Goal: Task Accomplishment & Management: Manage account settings

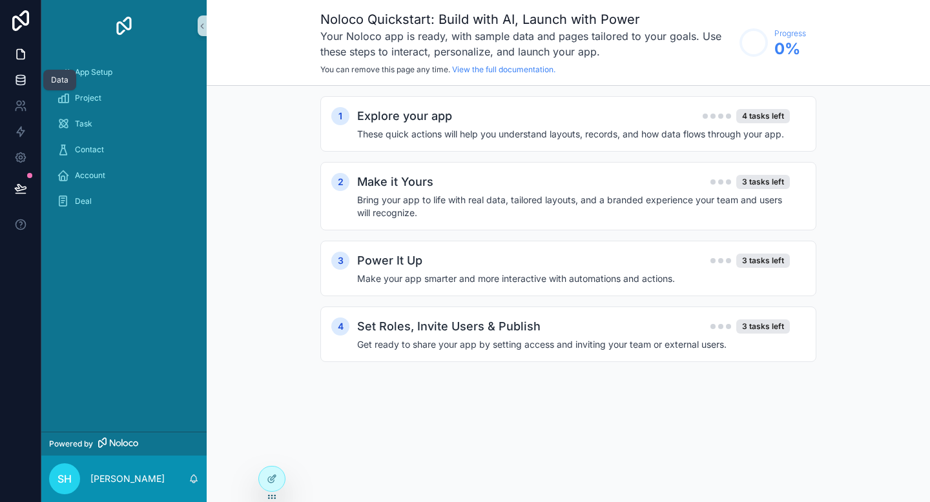
click at [19, 76] on icon at bounding box center [20, 77] width 8 height 3
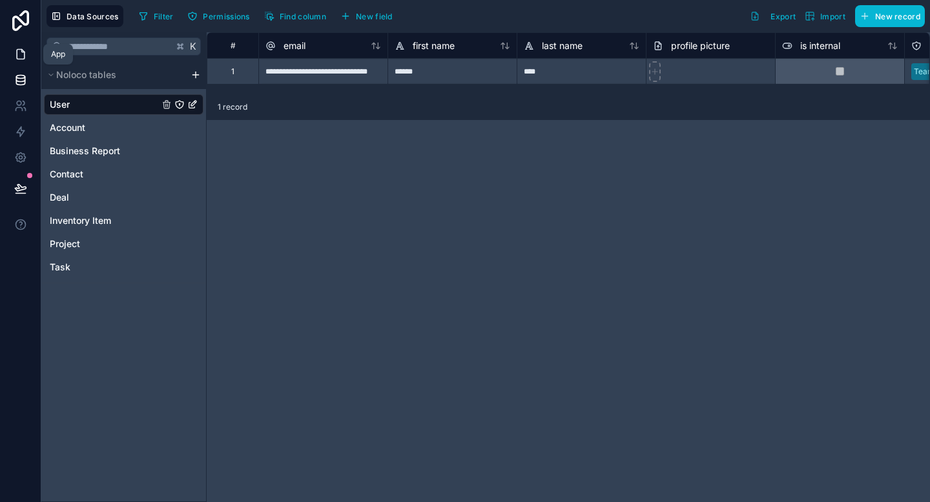
click at [27, 61] on link at bounding box center [20, 54] width 41 height 26
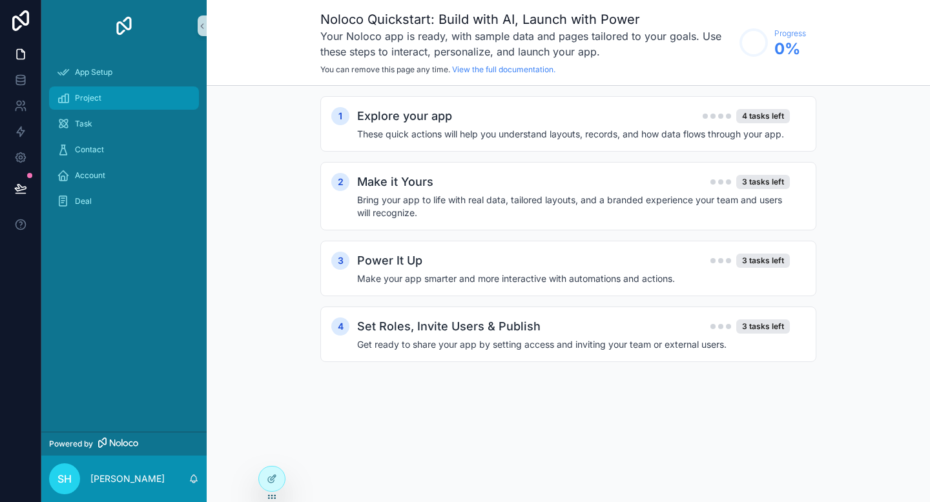
click at [104, 94] on div "Project" at bounding box center [124, 98] width 134 height 21
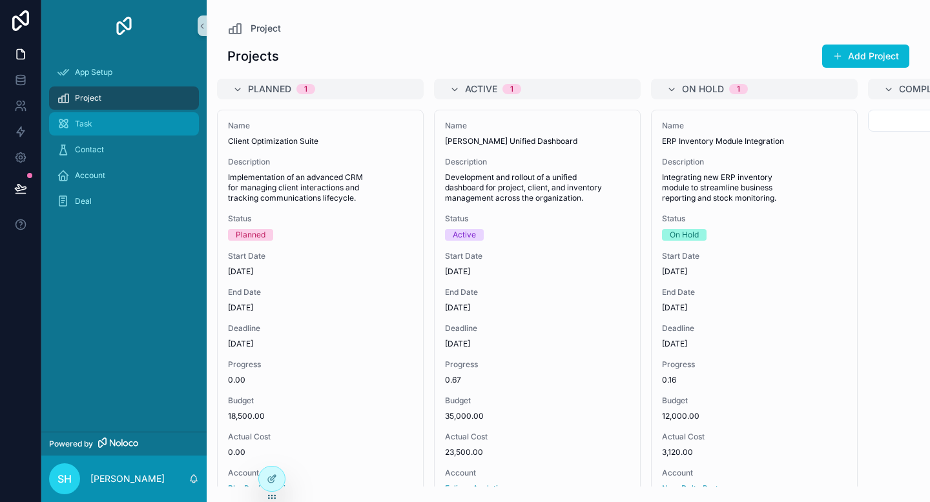
click at [140, 123] on div "Task" at bounding box center [124, 124] width 134 height 21
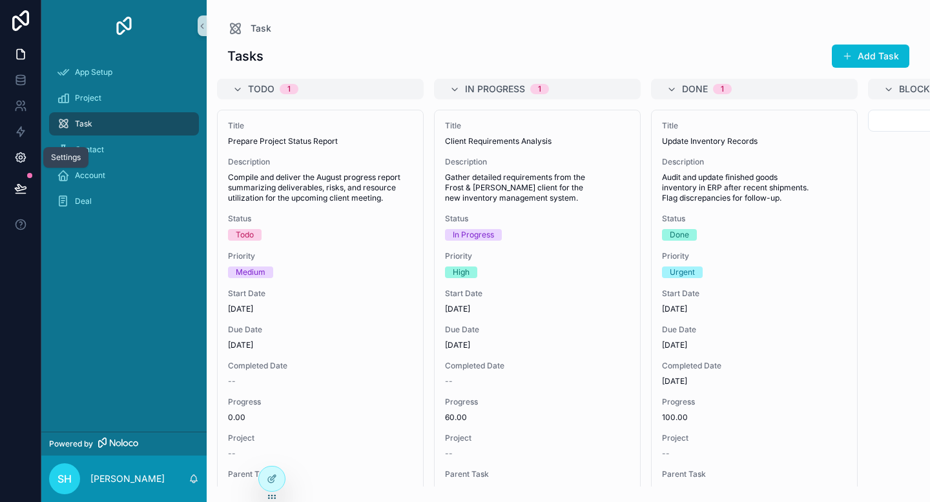
click at [25, 156] on icon at bounding box center [20, 158] width 10 height 10
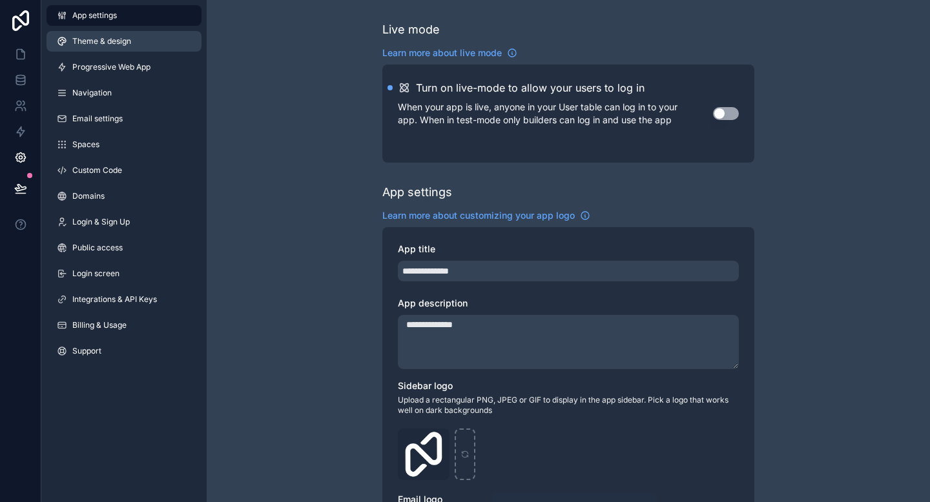
click at [136, 37] on link "Theme & design" at bounding box center [123, 41] width 155 height 21
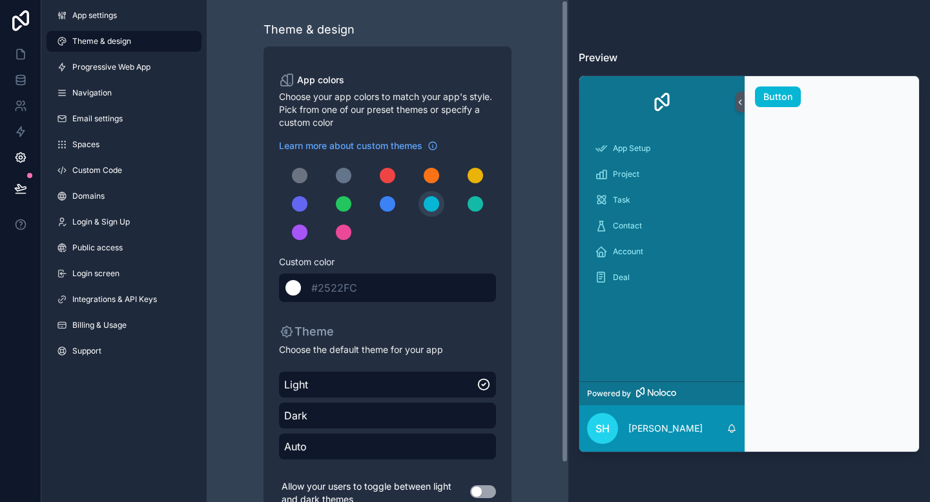
click at [354, 287] on span "#2522FC" at bounding box center [334, 288] width 46 height 13
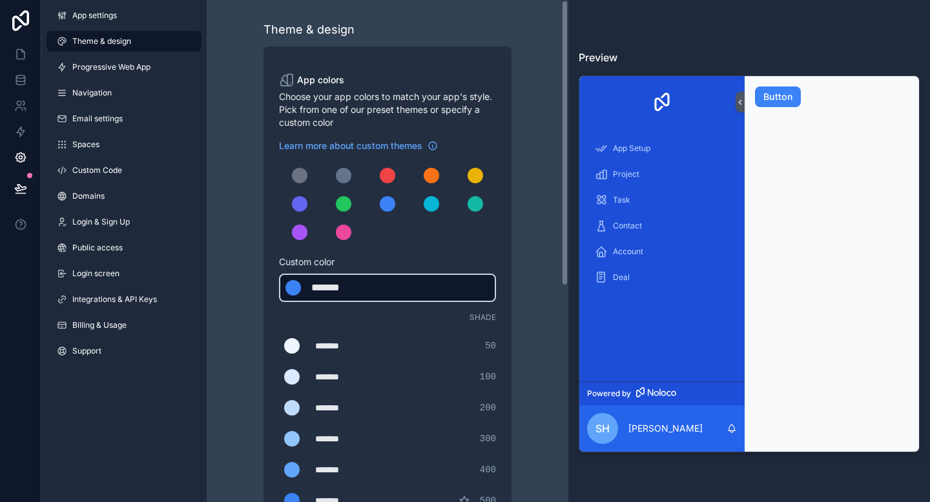
click at [362, 289] on div "*******" at bounding box center [343, 287] width 65 height 15
type div "*******"
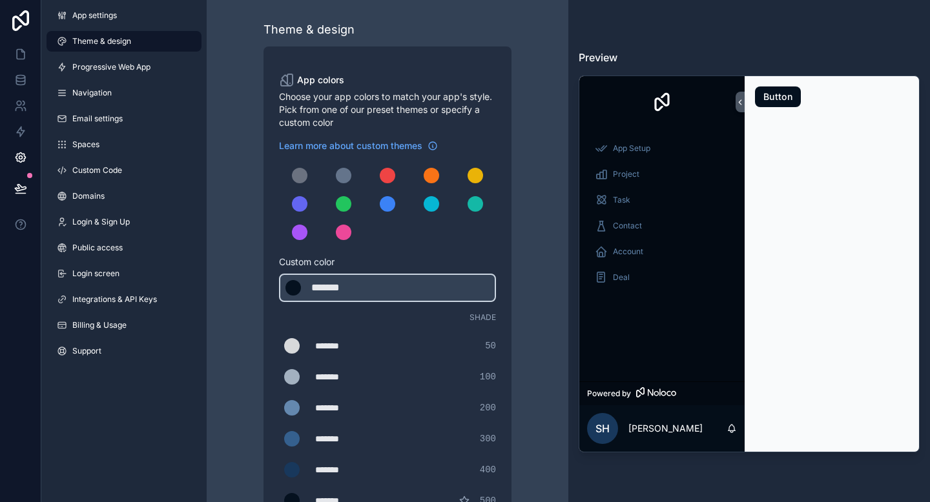
click at [504, 237] on div "App colors Choose your app colors to match your app's style. Pick from one of o…" at bounding box center [387, 453] width 248 height 814
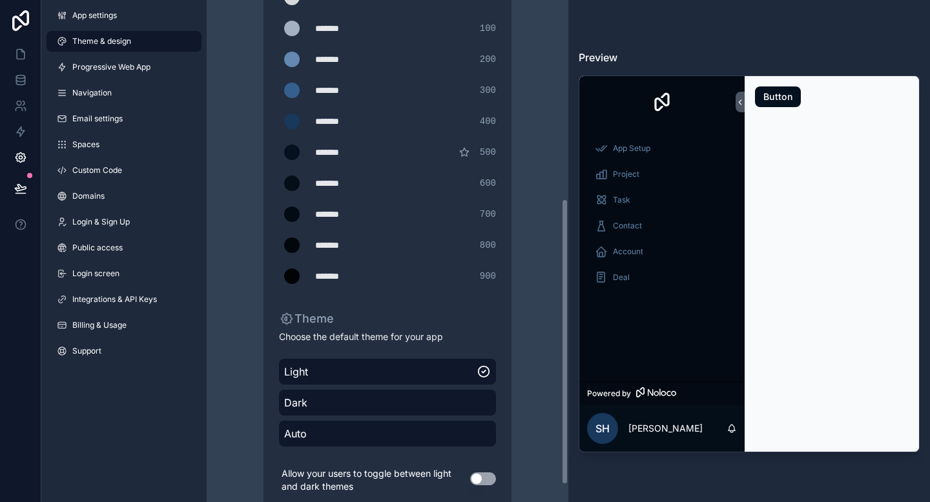
scroll to position [378, 0]
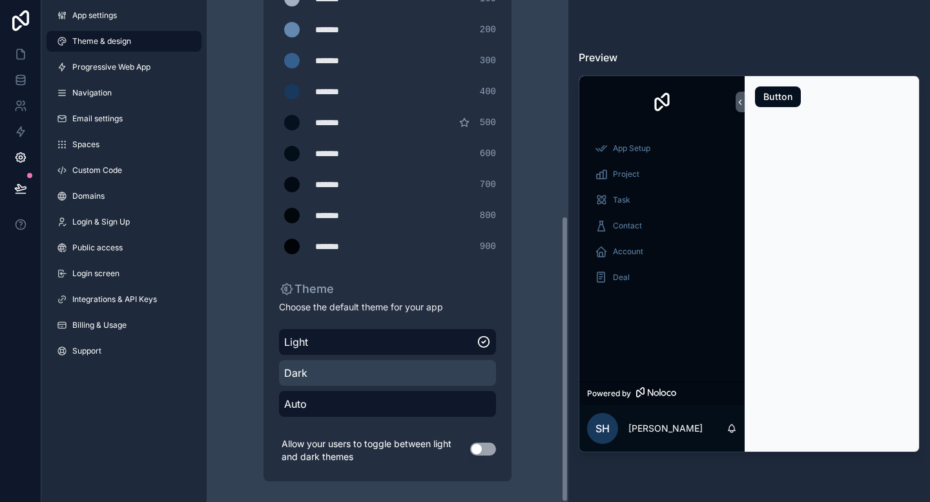
click at [427, 363] on div "Dark" at bounding box center [387, 373] width 217 height 26
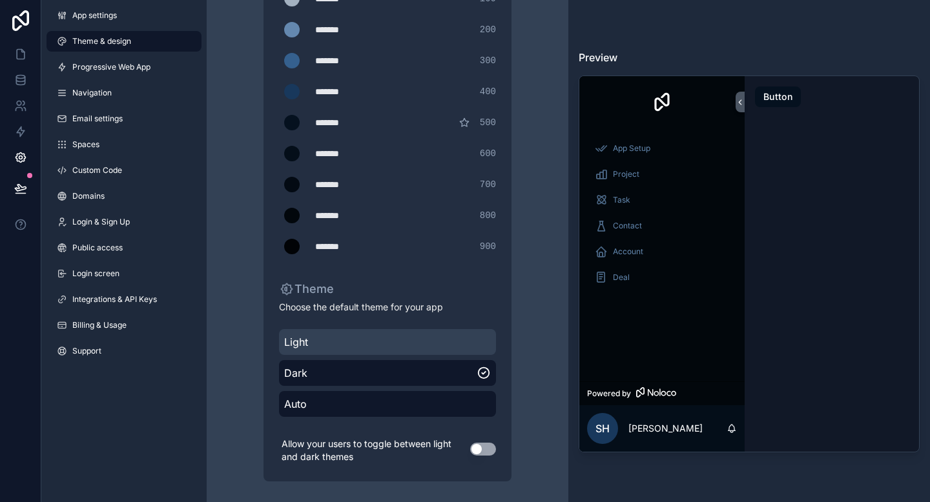
click at [424, 340] on span "Light" at bounding box center [387, 341] width 207 height 15
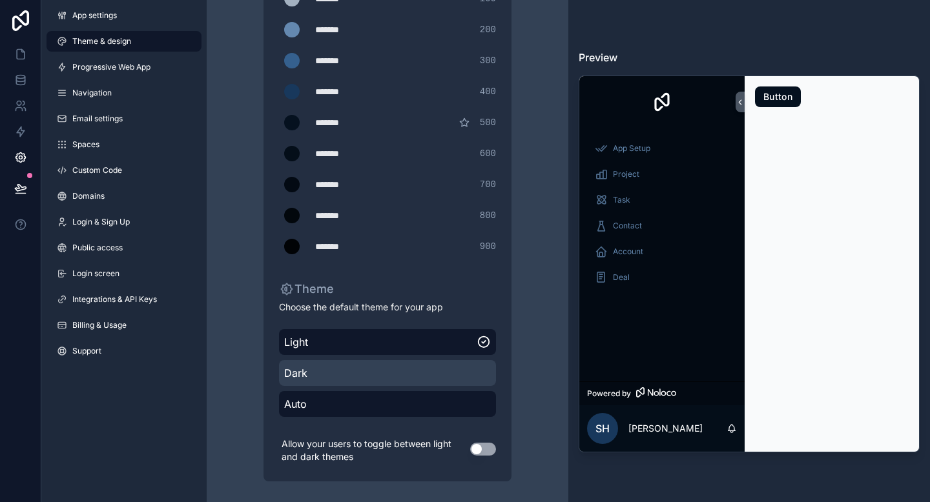
click at [410, 377] on span "Dark" at bounding box center [387, 372] width 207 height 15
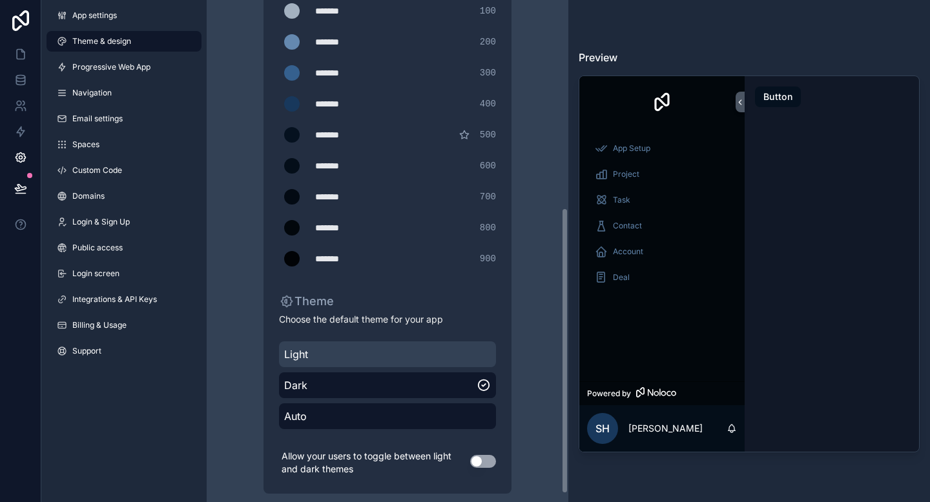
scroll to position [365, 0]
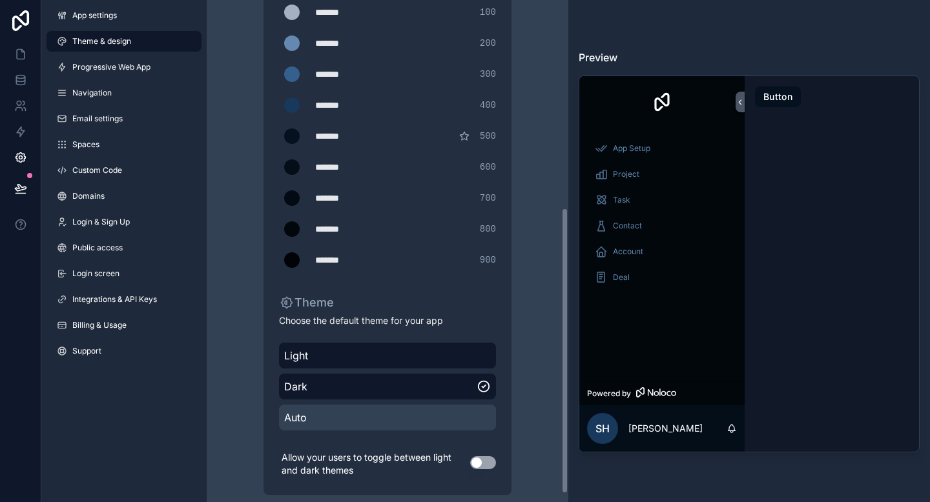
click at [385, 416] on span "Auto" at bounding box center [387, 417] width 207 height 15
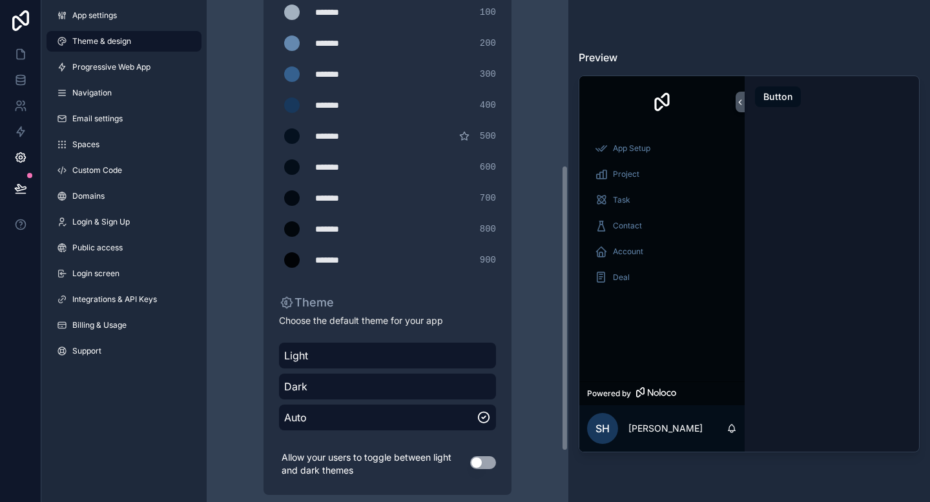
scroll to position [0, 0]
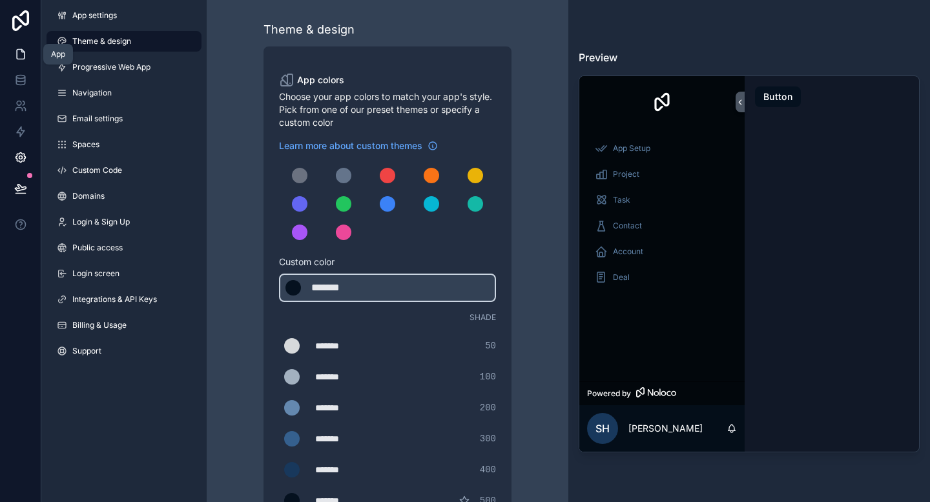
click at [23, 57] on icon at bounding box center [20, 54] width 13 height 13
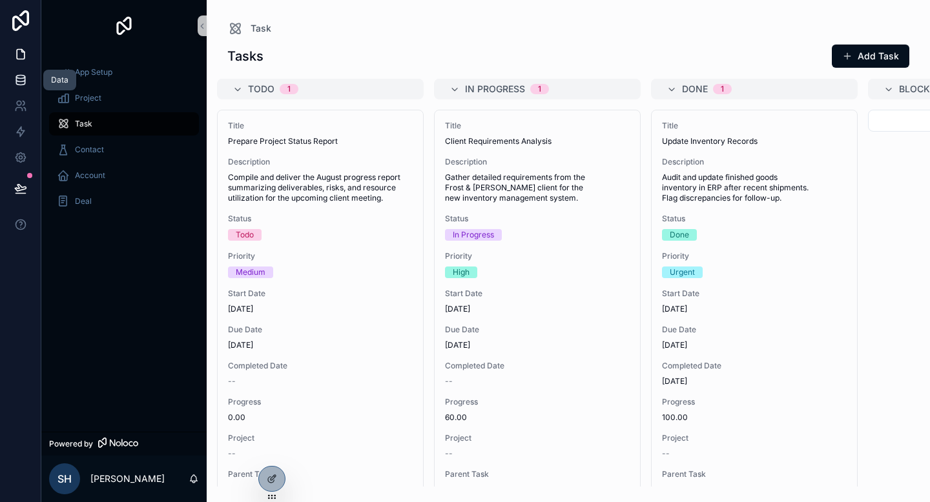
click at [22, 78] on icon at bounding box center [20, 77] width 8 height 3
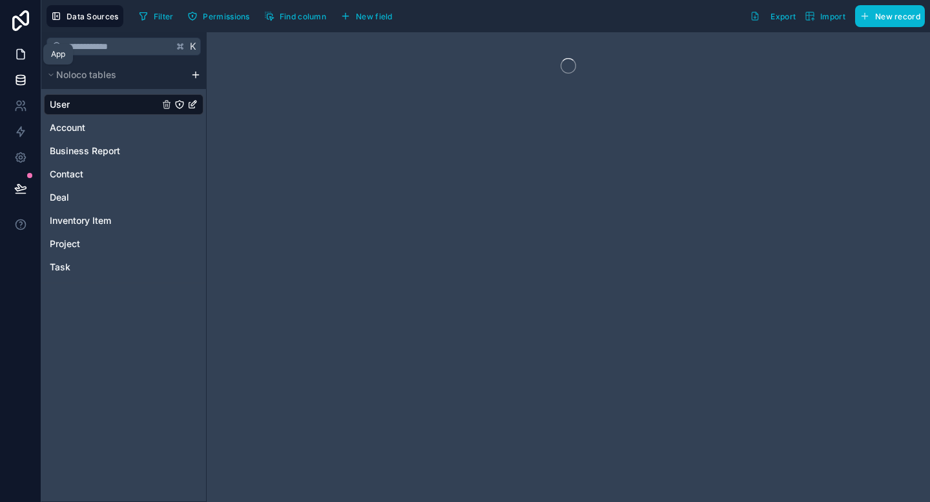
click at [21, 50] on icon at bounding box center [21, 55] width 8 height 10
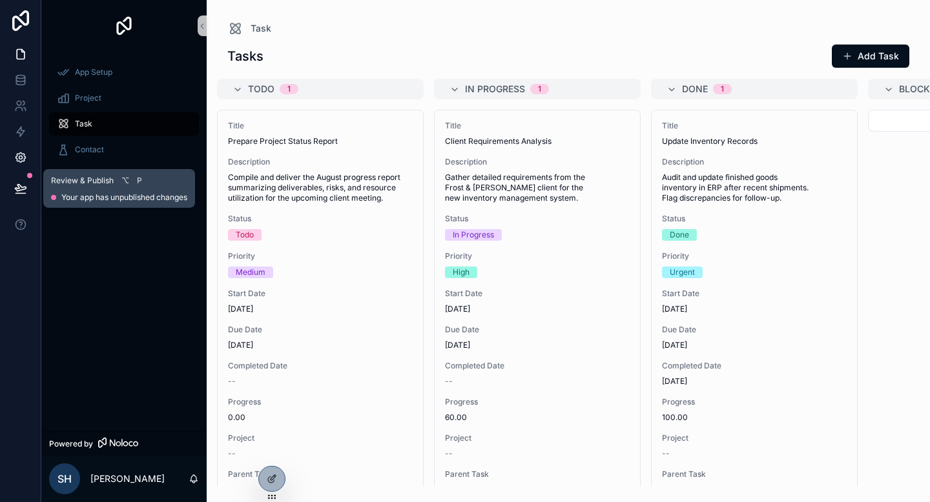
click at [21, 162] on icon at bounding box center [20, 158] width 10 height 10
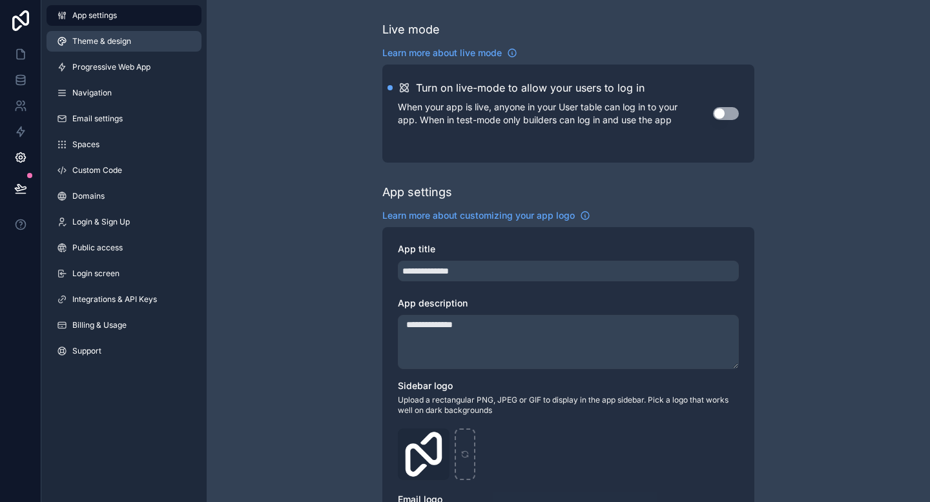
click at [119, 39] on span "Theme & design" at bounding box center [101, 41] width 59 height 10
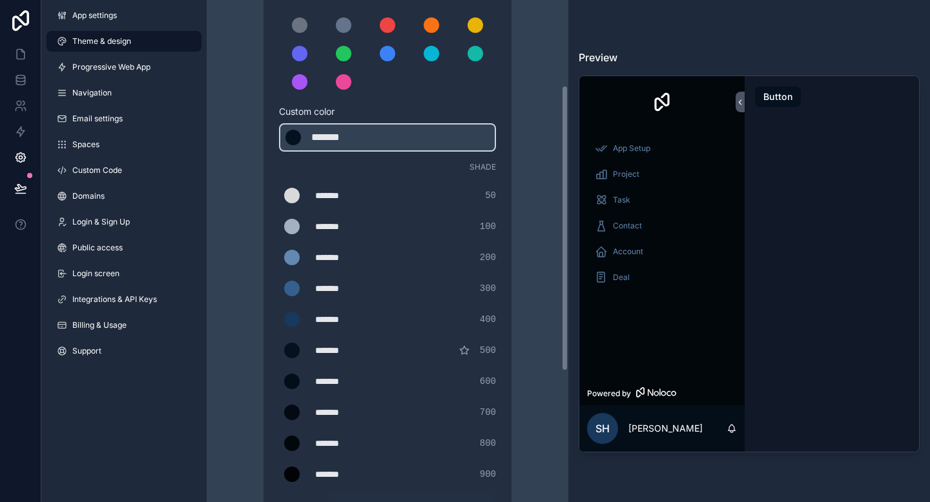
scroll to position [149, 0]
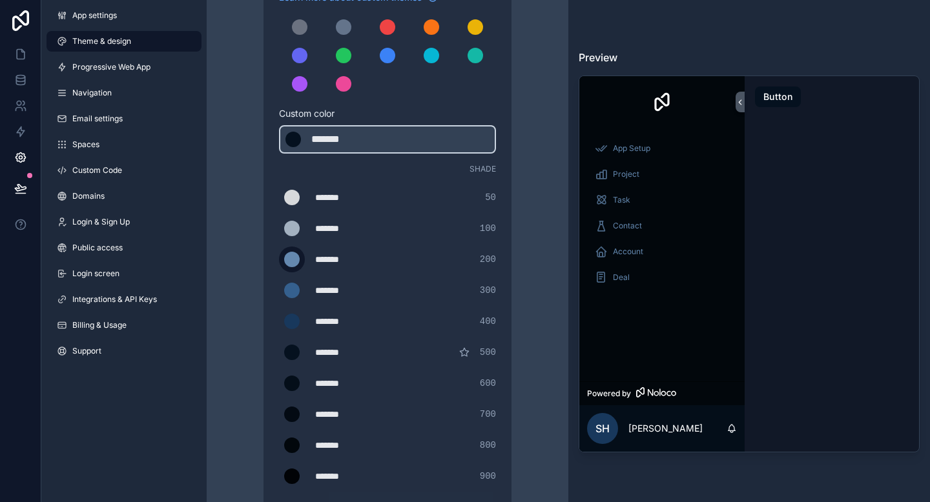
click at [293, 261] on div "scrollable content" at bounding box center [291, 259] width 15 height 15
click at [279, 260] on input "*******" at bounding box center [279, 260] width 0 height 0
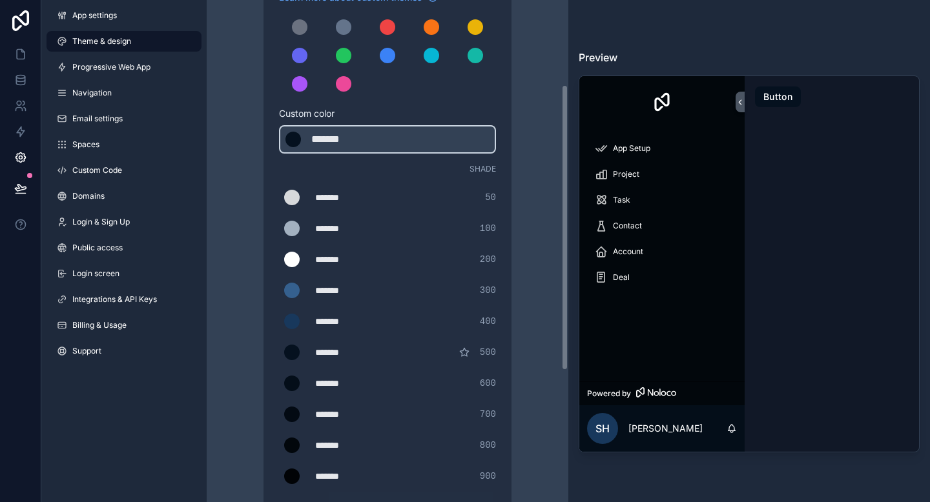
click at [522, 163] on div "Theme & design App colors Choose your app colors to match your app's style. Pic…" at bounding box center [387, 291] width 341 height 881
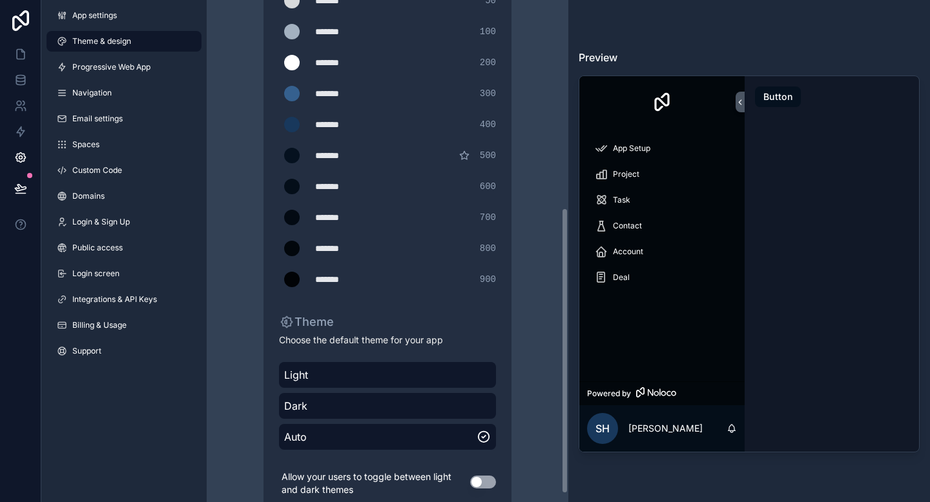
scroll to position [364, 0]
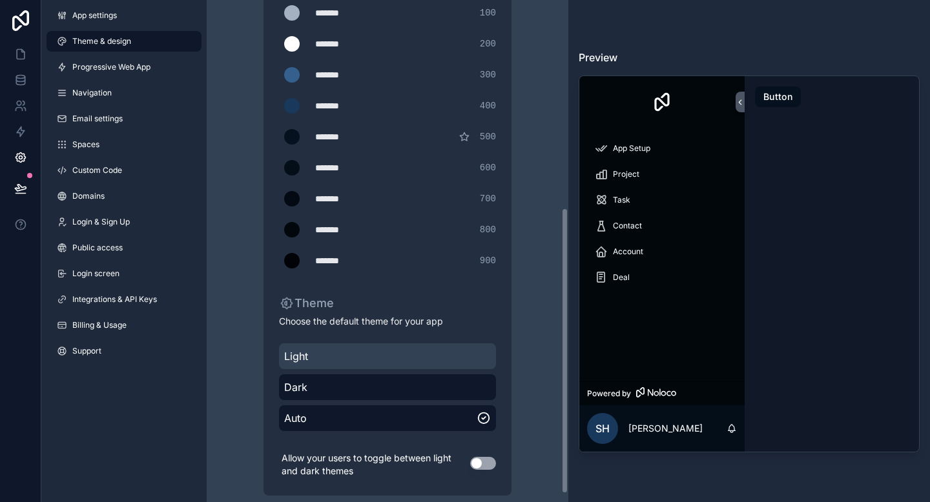
click at [424, 353] on span "Light" at bounding box center [387, 356] width 207 height 15
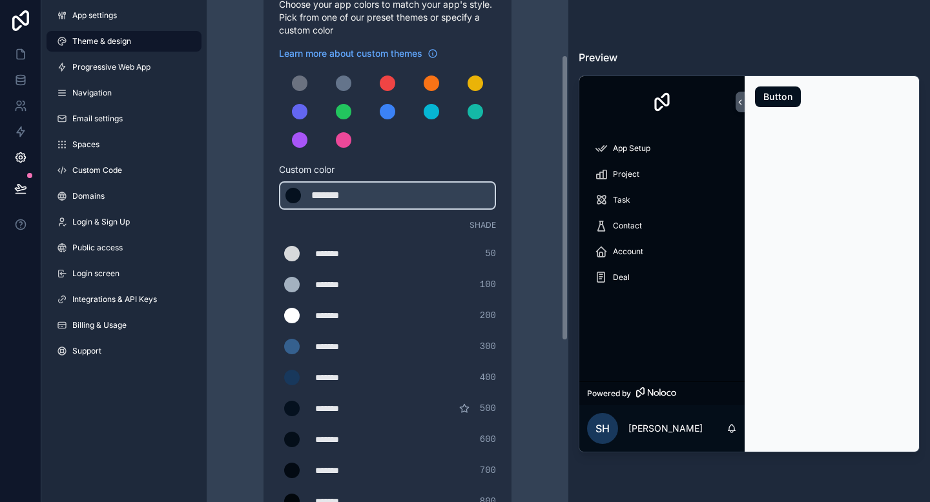
scroll to position [97, 0]
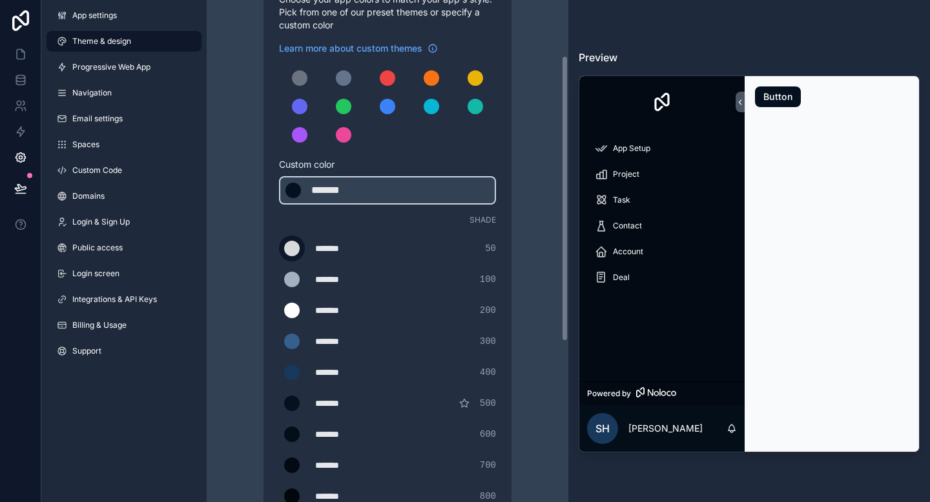
click at [294, 251] on div "scrollable content" at bounding box center [291, 248] width 15 height 15
click at [279, 249] on input "*******" at bounding box center [279, 249] width 0 height 0
click at [257, 194] on div "Theme & design App colors Choose your app colors to match your app's style. Pic…" at bounding box center [387, 343] width 341 height 881
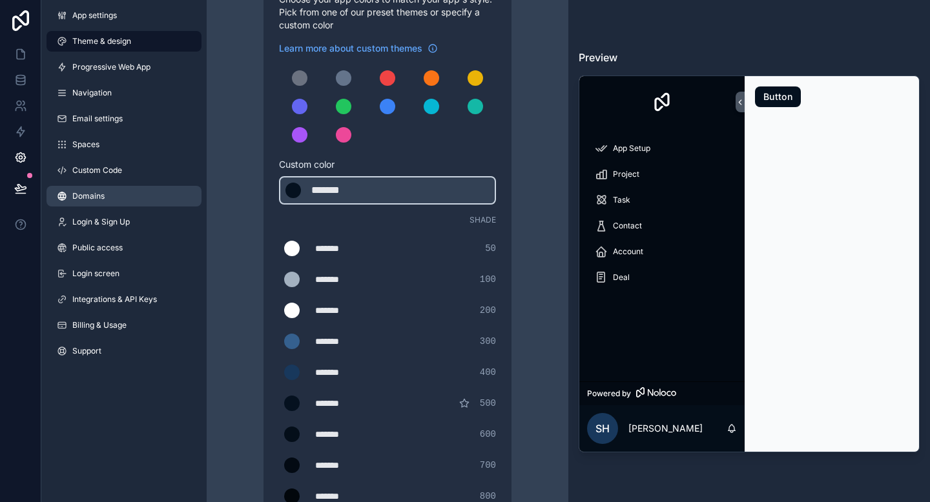
click at [141, 199] on link "Domains" at bounding box center [123, 196] width 155 height 21
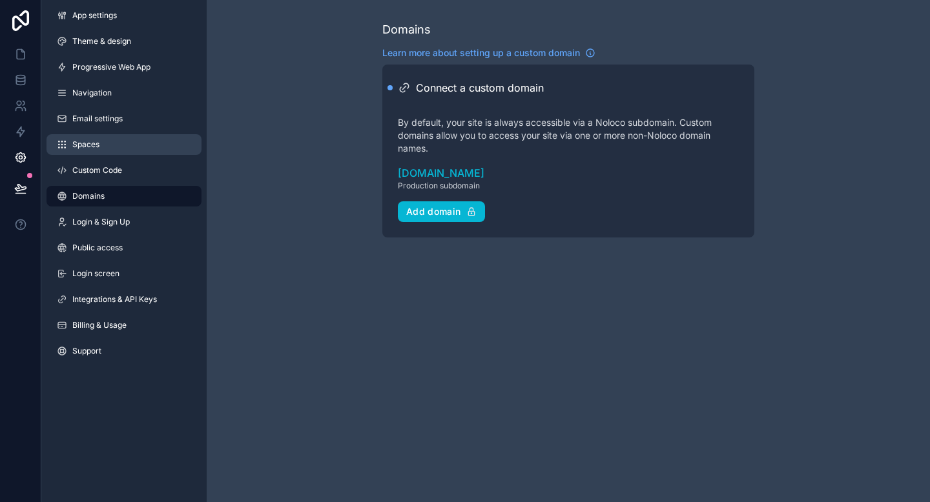
click at [120, 144] on link "Spaces" at bounding box center [123, 144] width 155 height 21
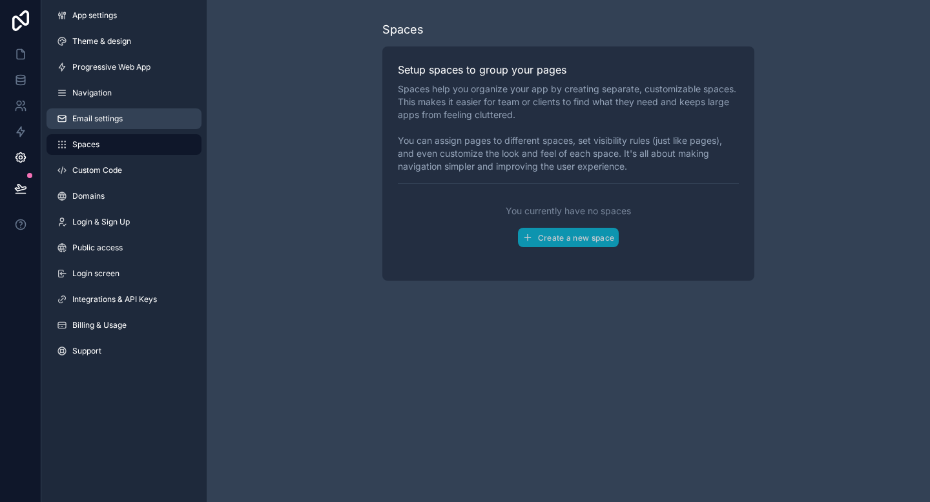
click at [113, 123] on span "Email settings" at bounding box center [97, 119] width 50 height 10
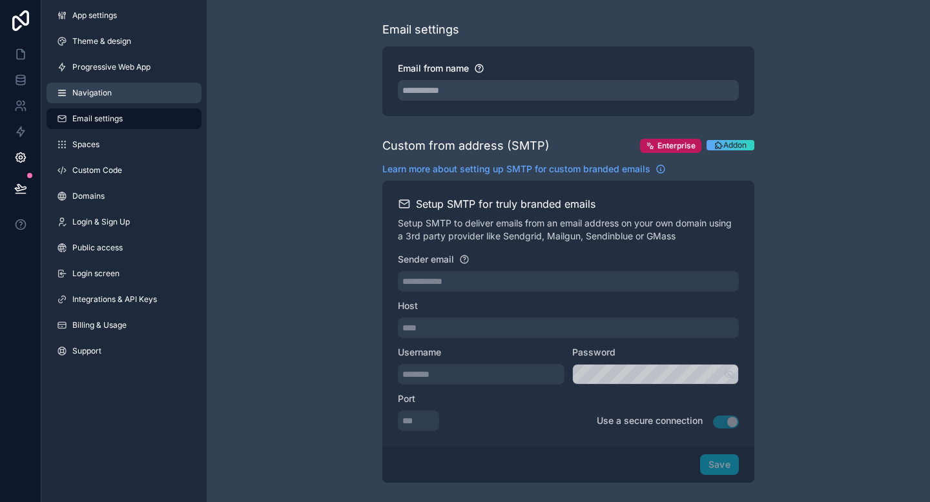
click at [108, 94] on span "Navigation" at bounding box center [91, 93] width 39 height 10
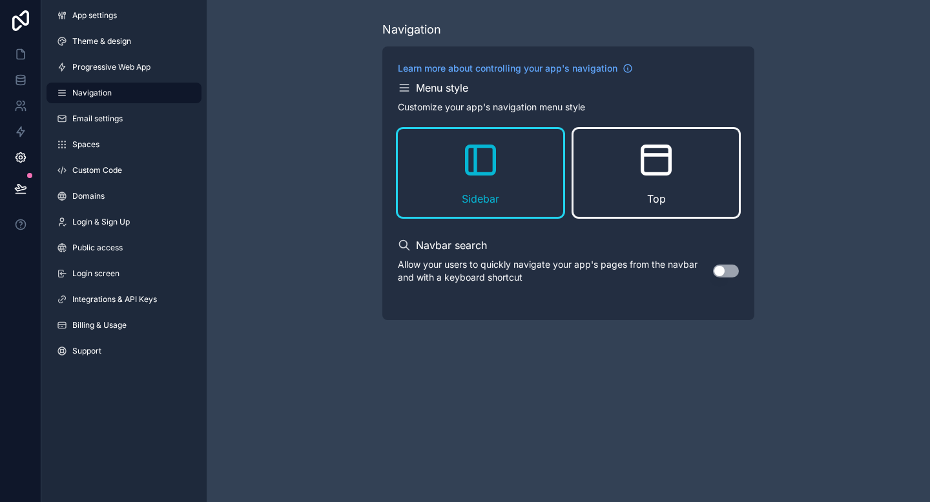
click at [638, 168] on icon "scrollable content" at bounding box center [655, 159] width 41 height 41
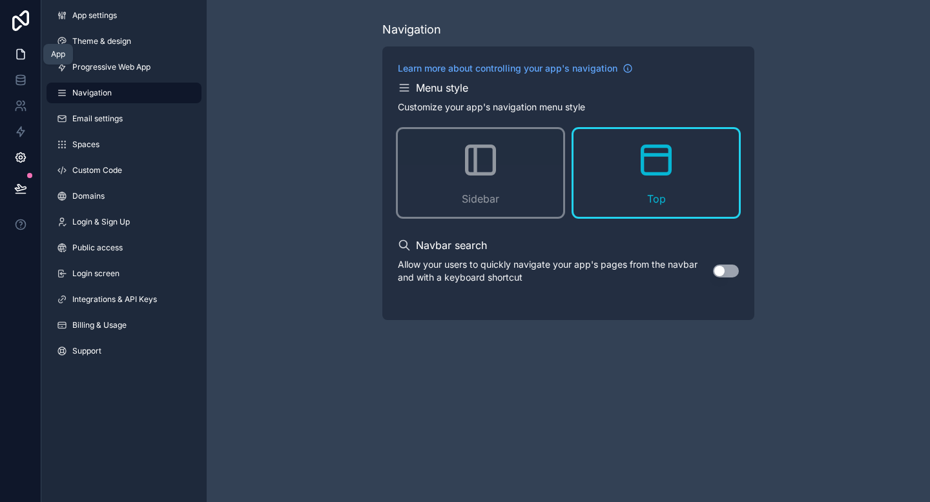
click at [21, 50] on icon at bounding box center [21, 55] width 8 height 10
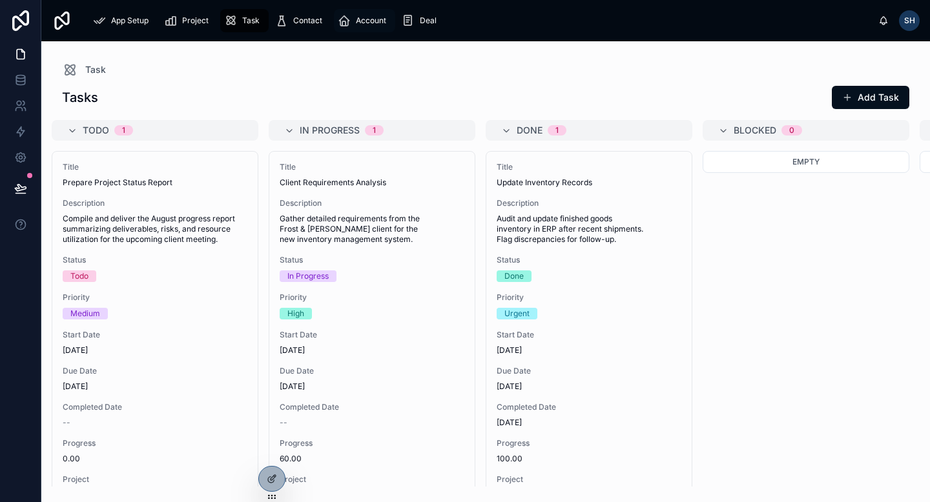
click at [360, 22] on span "Account" at bounding box center [371, 20] width 30 height 10
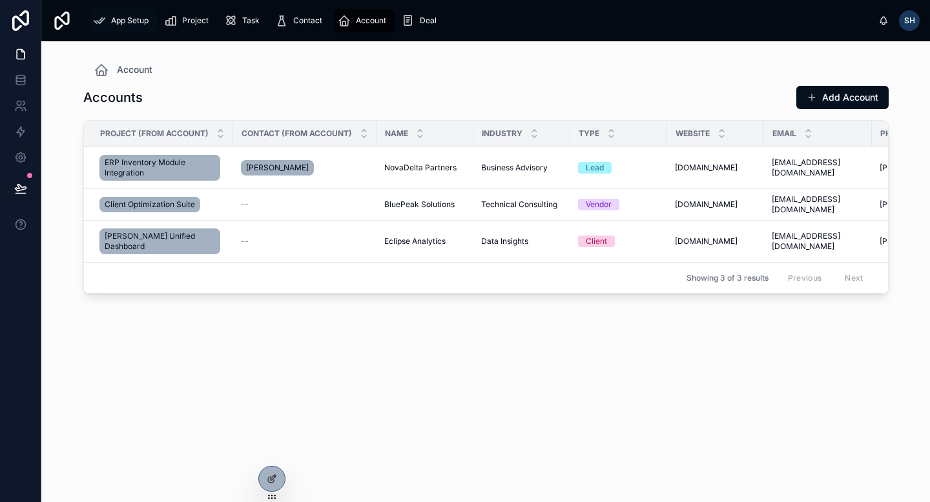
click at [132, 20] on span "App Setup" at bounding box center [129, 20] width 37 height 10
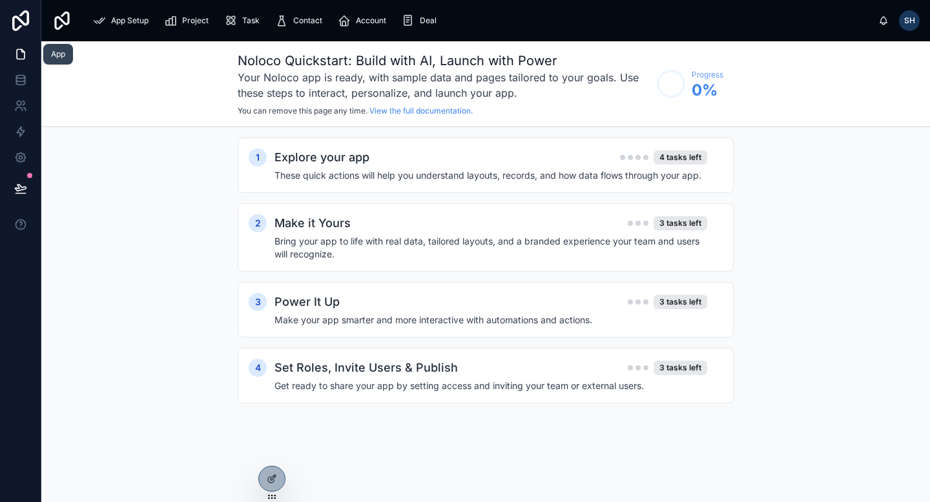
click at [21, 58] on icon at bounding box center [20, 54] width 13 height 13
click at [23, 150] on link at bounding box center [20, 158] width 41 height 26
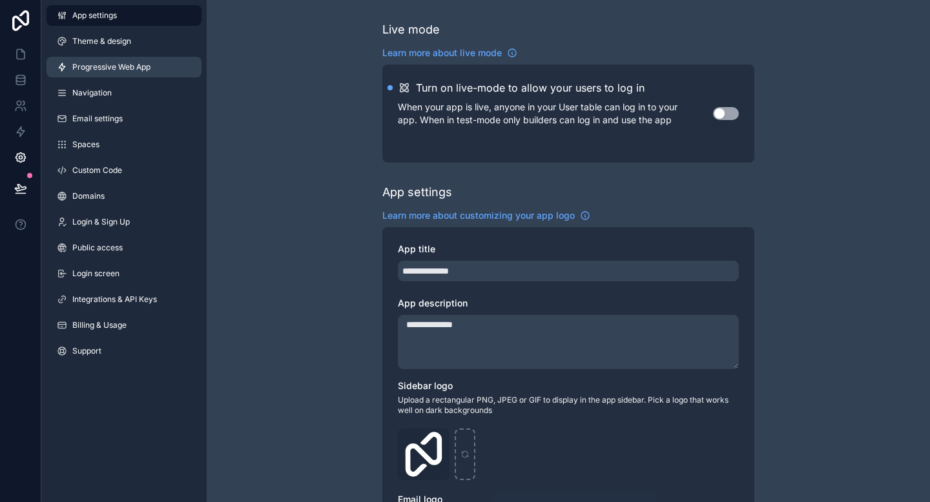
click at [117, 67] on span "Progressive Web App" at bounding box center [111, 67] width 78 height 10
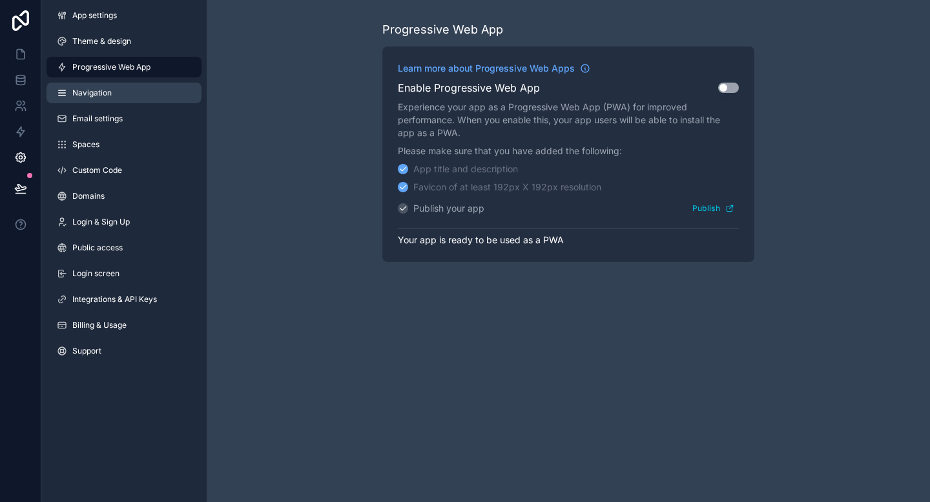
click at [116, 90] on link "Navigation" at bounding box center [123, 93] width 155 height 21
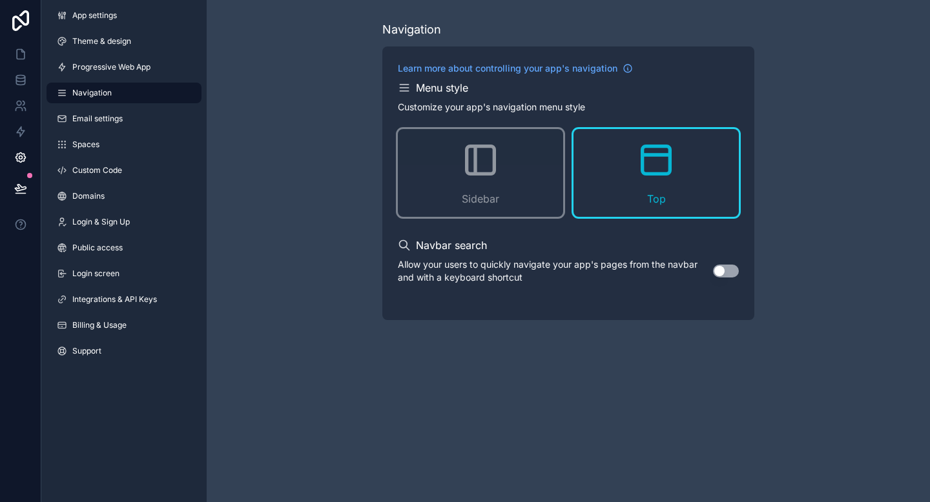
click at [724, 272] on button "Use setting" at bounding box center [726, 271] width 26 height 13
click at [407, 88] on icon "scrollable content" at bounding box center [404, 88] width 8 height 0
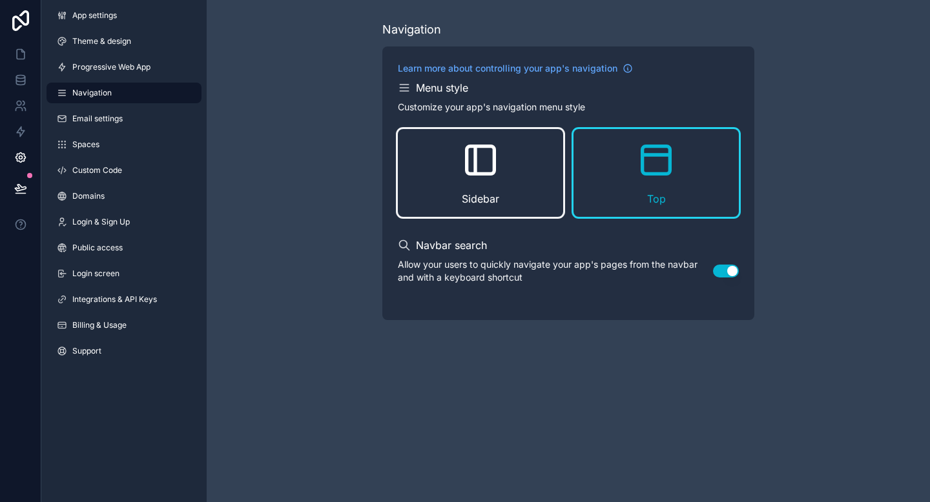
click at [454, 133] on div "Sidebar" at bounding box center [480, 173] width 165 height 88
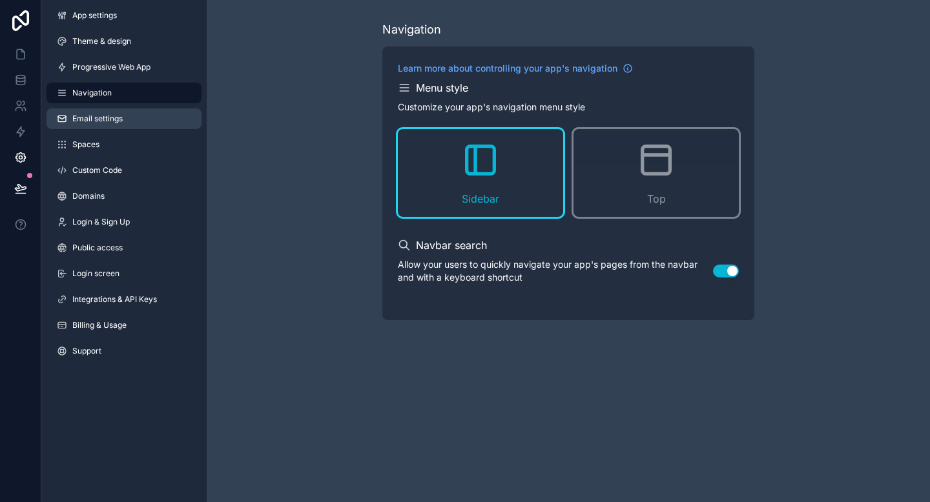
click at [149, 115] on link "Email settings" at bounding box center [123, 118] width 155 height 21
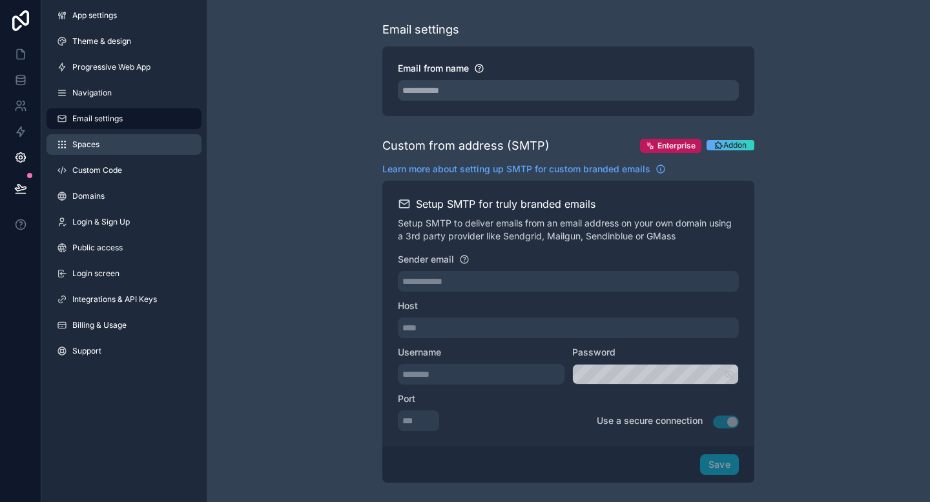
click at [114, 136] on link "Spaces" at bounding box center [123, 144] width 155 height 21
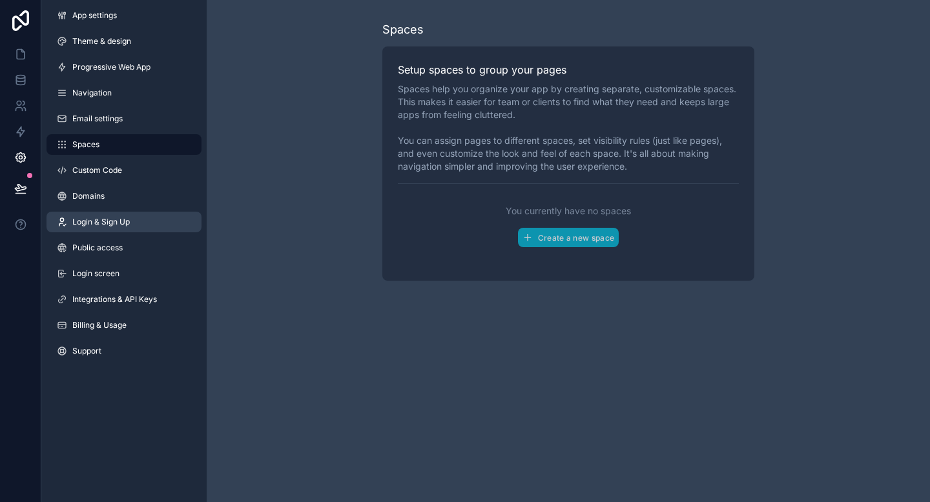
click at [108, 216] on link "Login & Sign Up" at bounding box center [123, 222] width 155 height 21
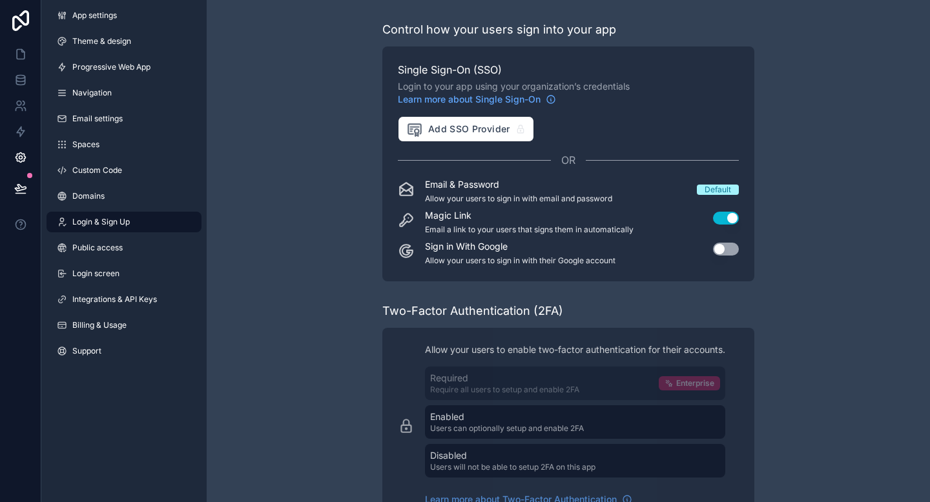
click at [729, 250] on button "Use setting" at bounding box center [726, 249] width 26 height 13
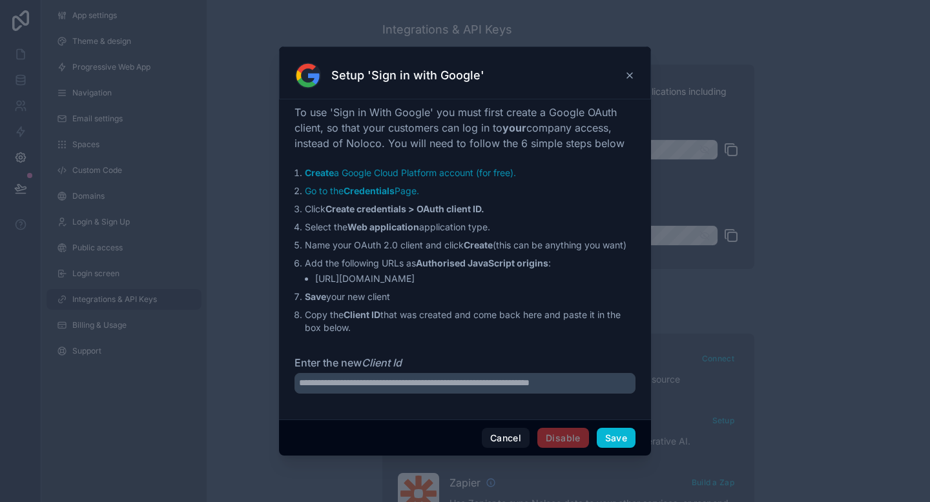
click at [632, 64] on div "Setup 'Sign in with Google'" at bounding box center [465, 76] width 340 height 26
click at [628, 67] on div "Setup 'Sign in with Google'" at bounding box center [465, 76] width 340 height 26
click at [628, 72] on icon at bounding box center [629, 75] width 10 height 10
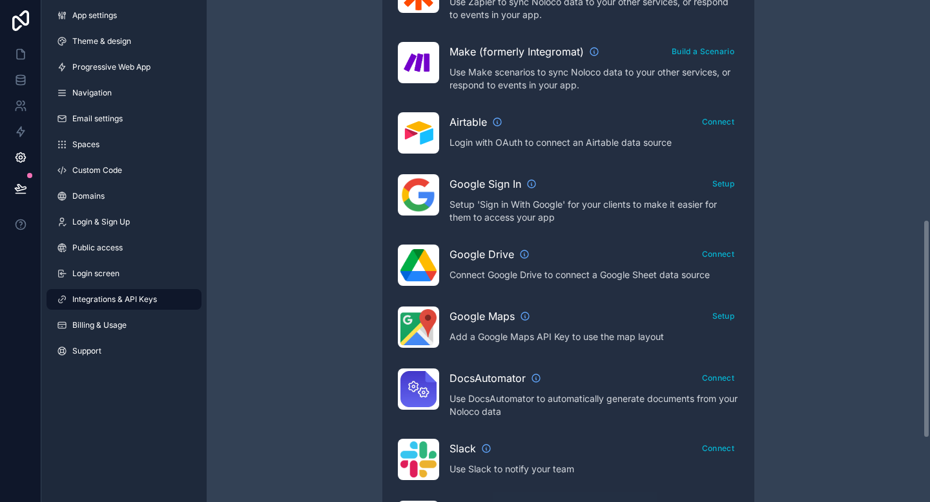
scroll to position [503, 0]
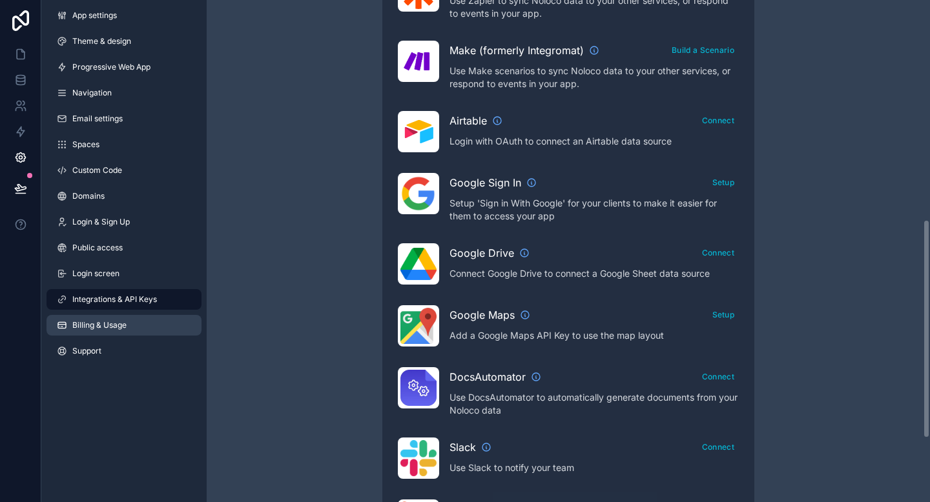
click at [119, 316] on link "Billing & Usage" at bounding box center [123, 325] width 155 height 21
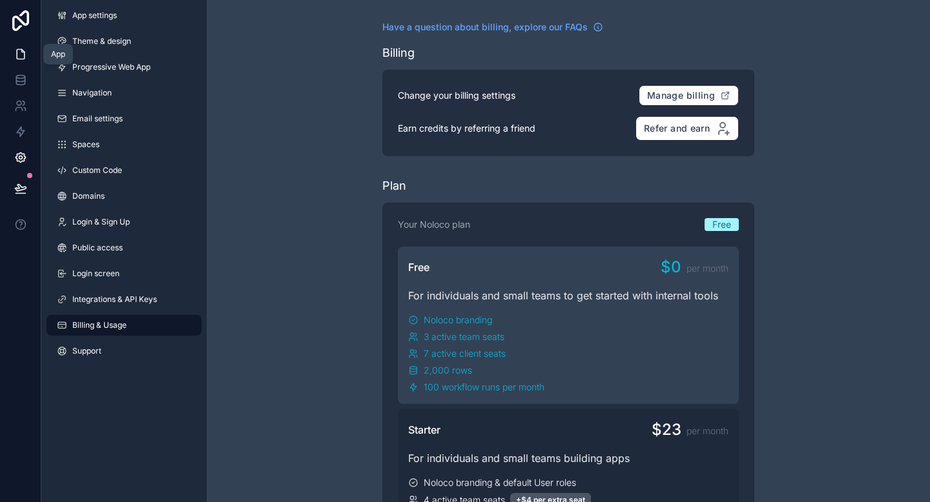
click at [23, 52] on icon at bounding box center [22, 51] width 3 height 3
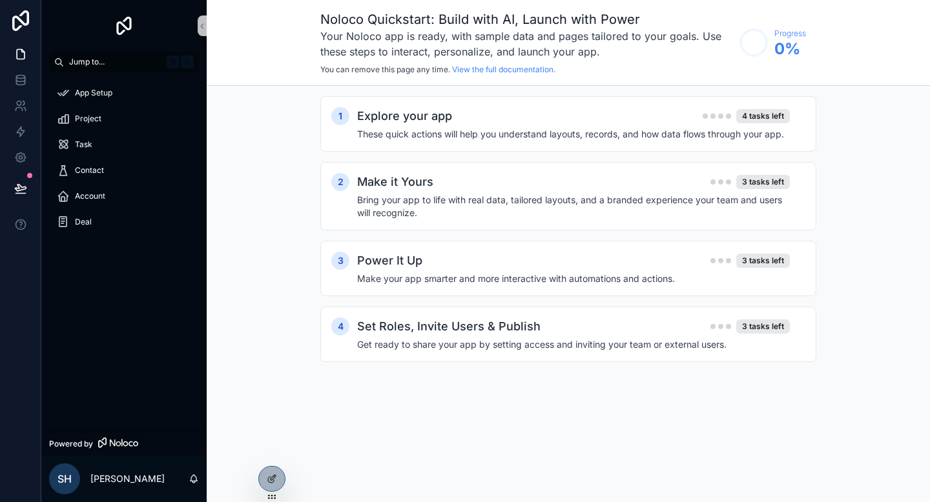
click at [107, 61] on span "Jump to..." at bounding box center [115, 62] width 92 height 10
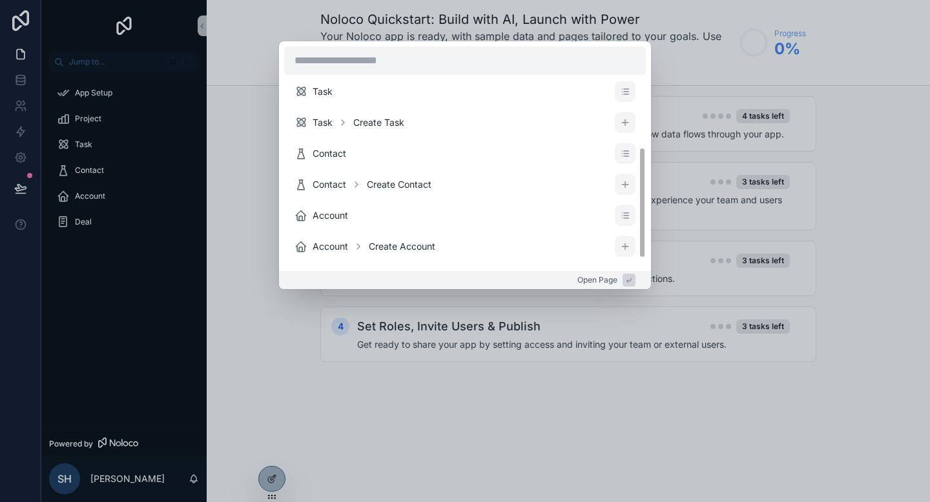
scroll to position [124, 0]
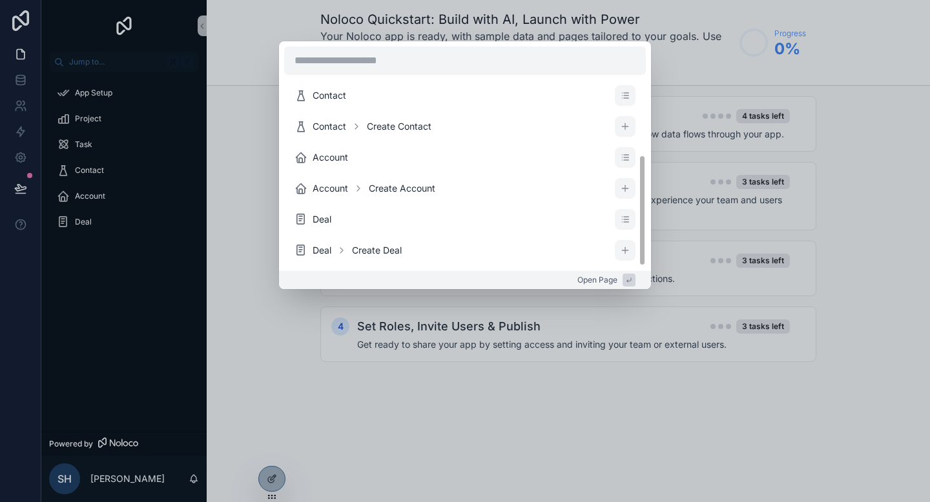
click at [255, 224] on div "Project Project Create Project Task Task Create Task Contact Contact Create Con…" at bounding box center [465, 251] width 930 height 502
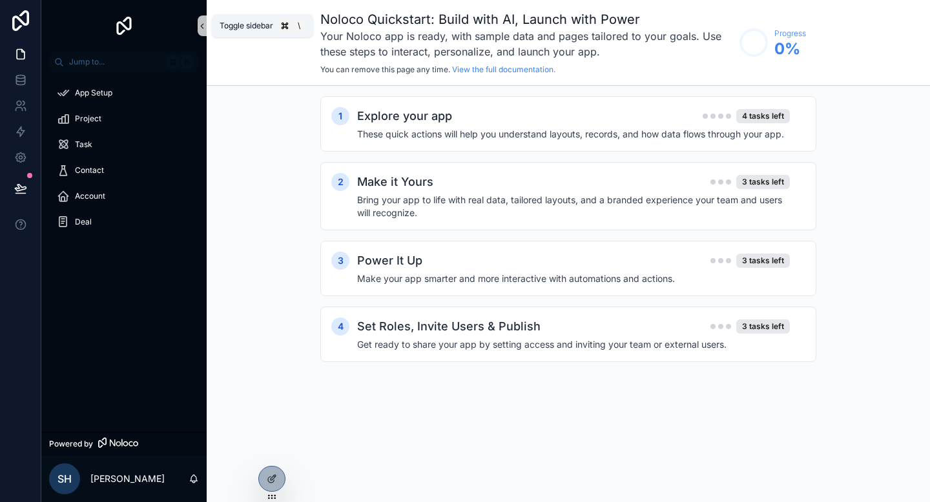
click at [201, 24] on icon "scrollable content" at bounding box center [202, 26] width 9 height 10
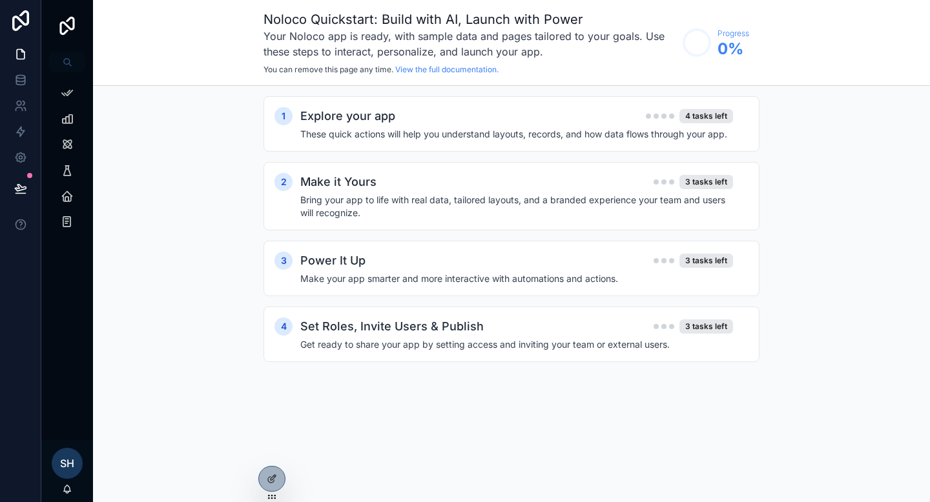
click at [72, 24] on img "scrollable content" at bounding box center [67, 25] width 21 height 21
click at [65, 58] on icon "scrollable content" at bounding box center [66, 61] width 6 height 6
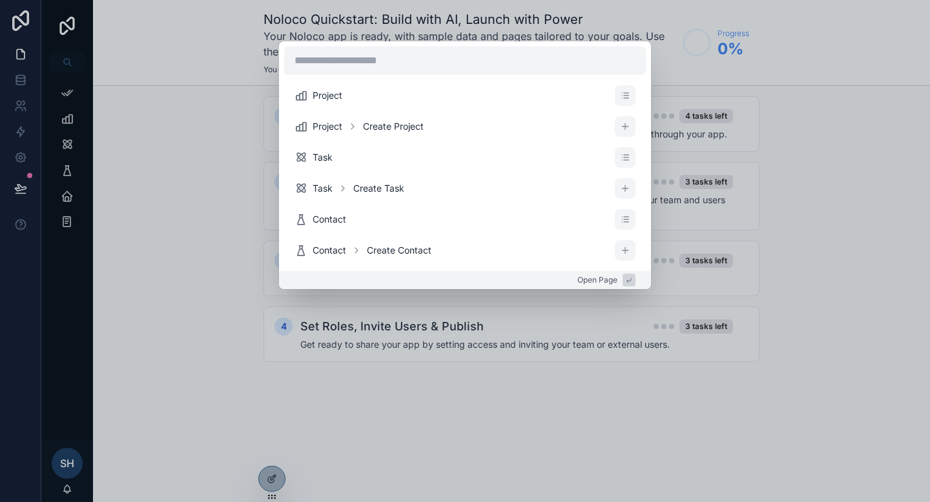
click at [183, 85] on div "Project Project Create Project Task Task Create Task Contact Contact Create Con…" at bounding box center [465, 251] width 930 height 502
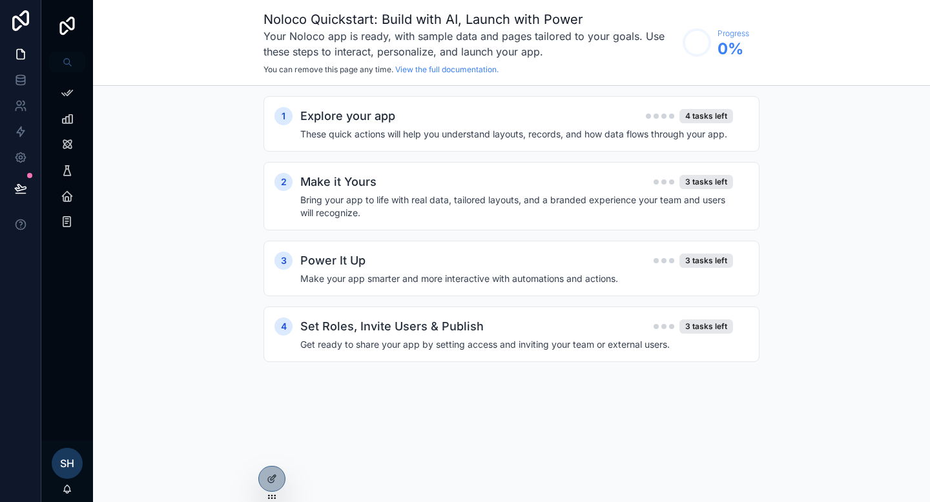
click at [69, 482] on div "sh steven hinh" at bounding box center [67, 471] width 52 height 62
click at [67, 487] on icon "scrollable content" at bounding box center [67, 489] width 10 height 10
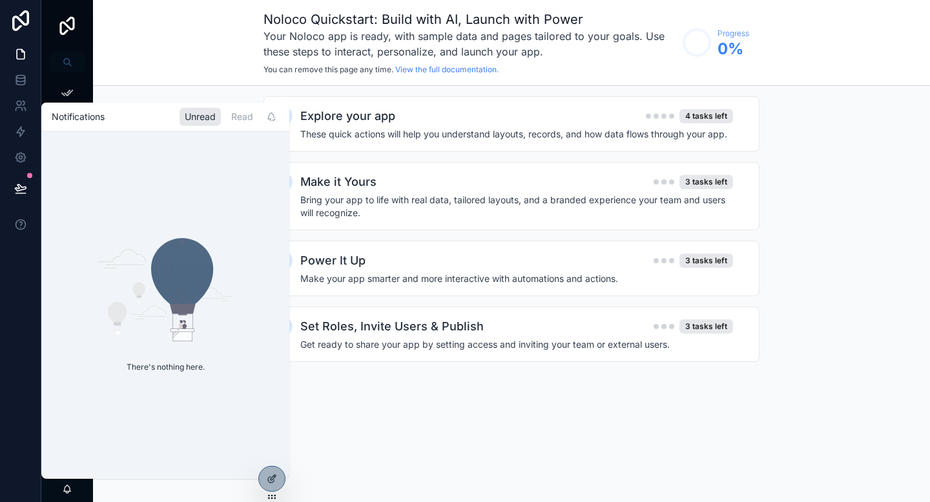
click at [332, 436] on div "Noloco Quickstart: Build with AI, Launch with Power Your Noloco app is ready, w…" at bounding box center [511, 251] width 837 height 502
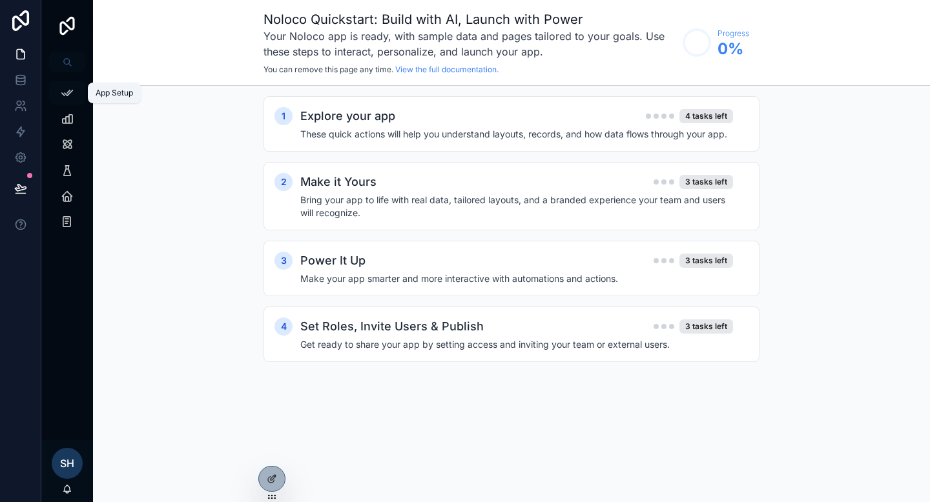
click at [72, 98] on icon "scrollable content" at bounding box center [67, 93] width 13 height 13
click at [68, 124] on icon "scrollable content" at bounding box center [67, 118] width 13 height 13
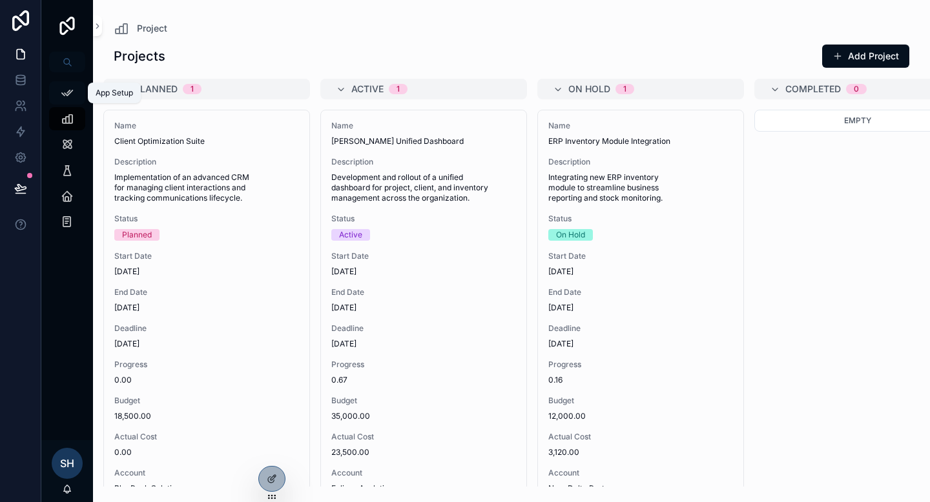
click at [67, 97] on icon "scrollable content" at bounding box center [67, 93] width 13 height 13
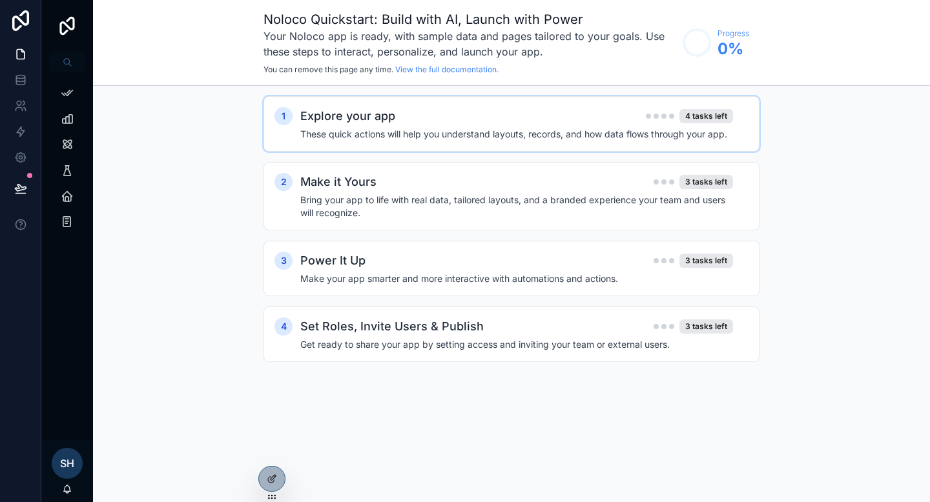
click at [371, 117] on h2 "Explore your app" at bounding box center [347, 116] width 95 height 18
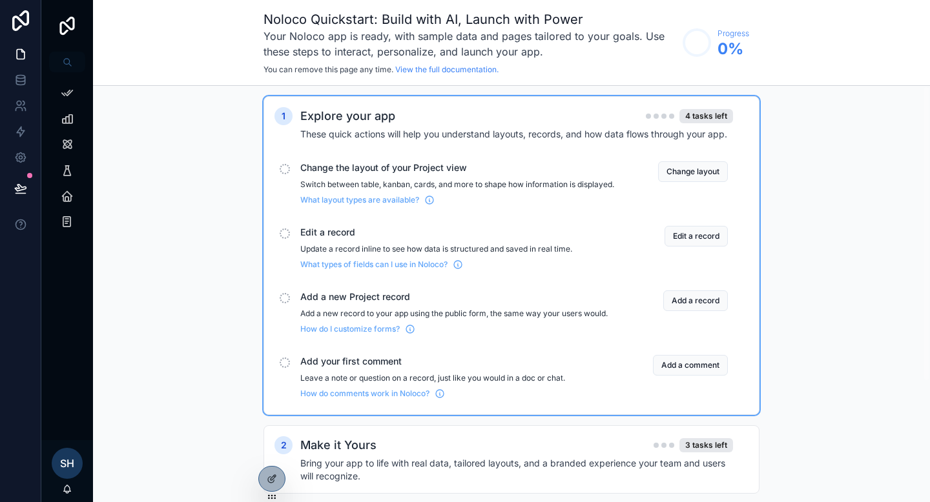
click at [367, 174] on span "Change the layout of your Project view" at bounding box center [457, 167] width 314 height 13
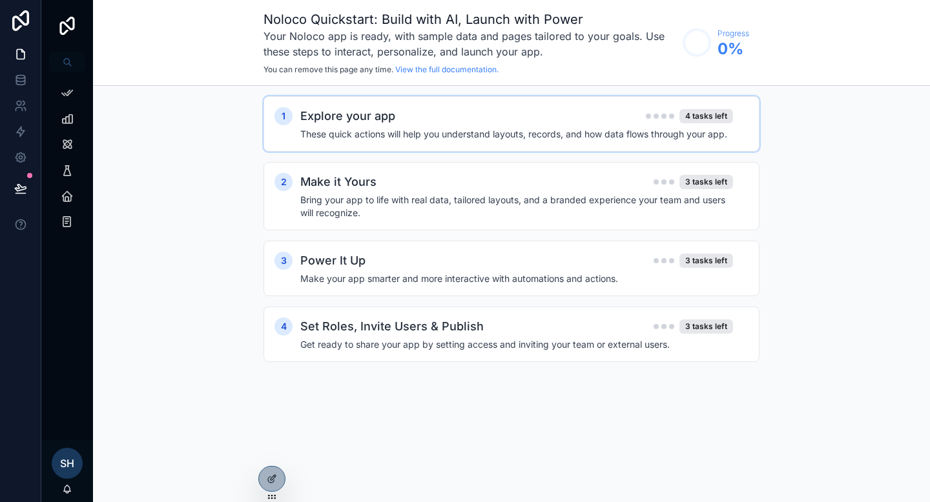
click at [517, 115] on div "Explore your app 4 tasks left" at bounding box center [516, 116] width 433 height 18
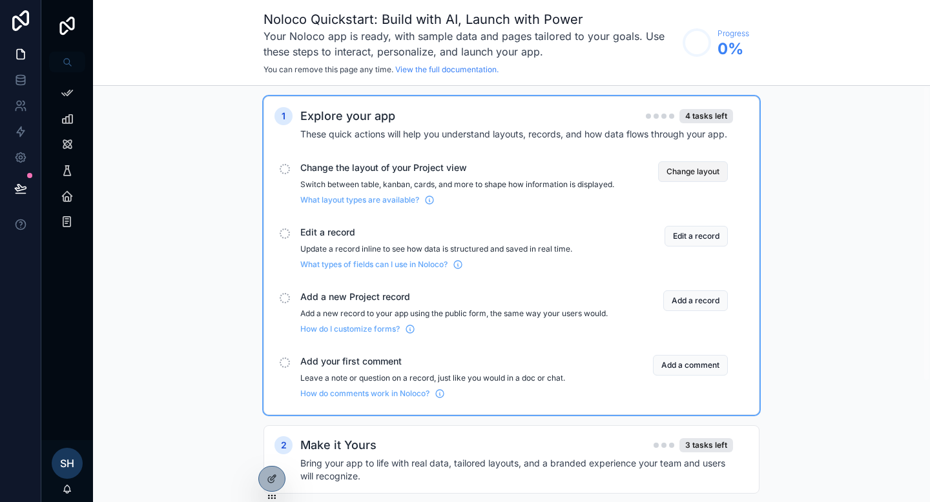
click at [677, 164] on button "Change layout" at bounding box center [693, 171] width 70 height 21
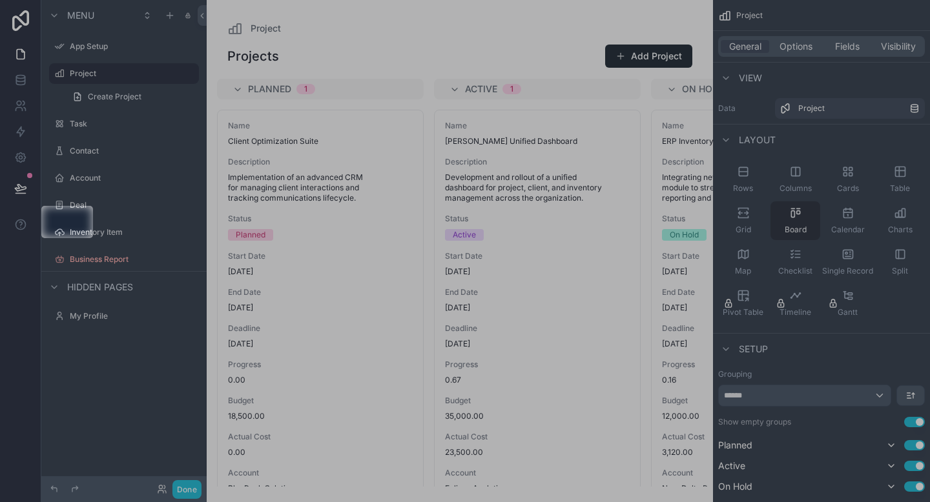
click at [62, 222] on div "Inventory Item" at bounding box center [124, 232] width 145 height 21
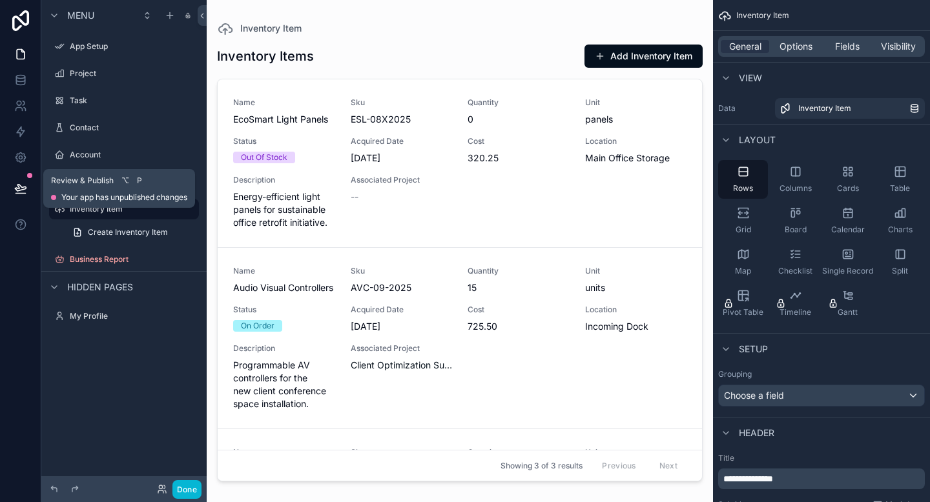
click at [23, 185] on icon at bounding box center [20, 188] width 13 height 13
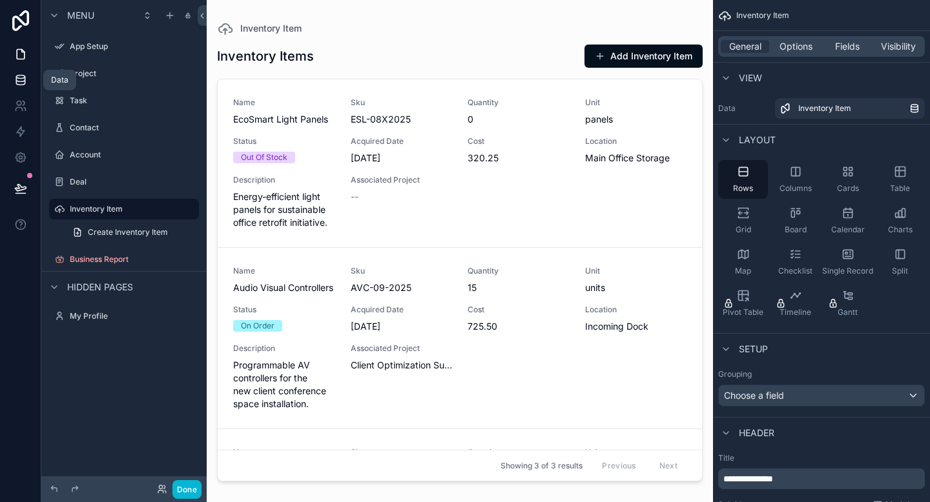
click at [15, 70] on link at bounding box center [20, 80] width 41 height 26
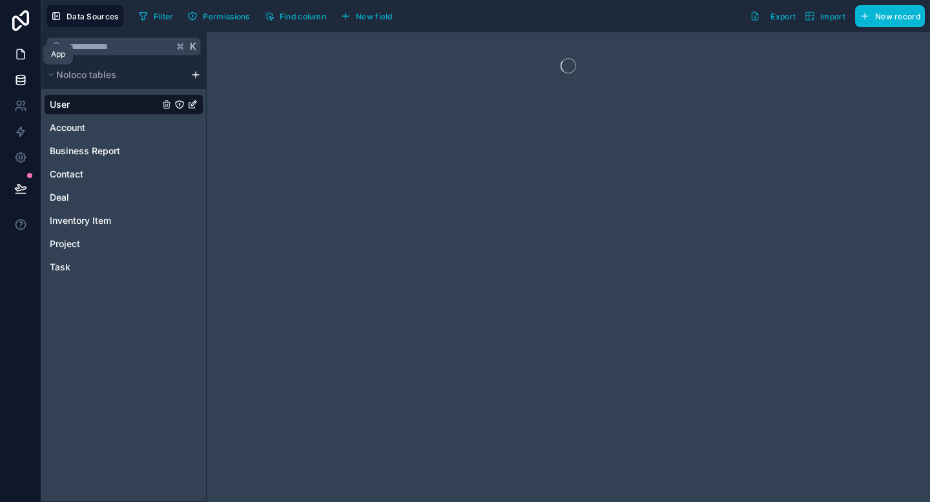
click at [18, 56] on icon at bounding box center [20, 54] width 13 height 13
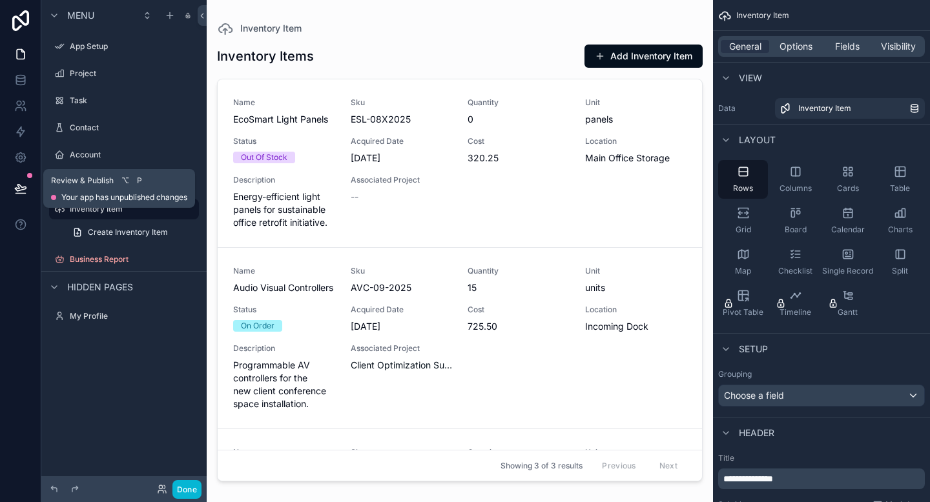
click at [23, 185] on icon at bounding box center [20, 188] width 13 height 13
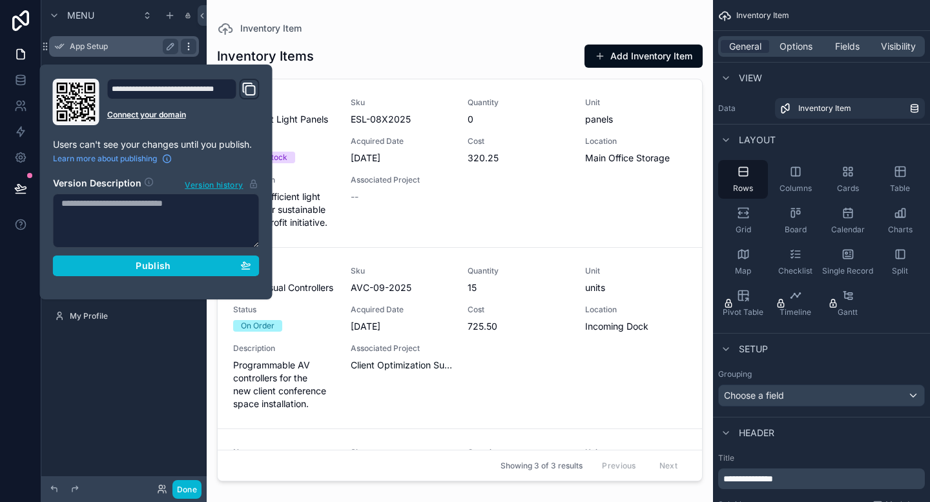
click at [186, 43] on icon "scrollable content" at bounding box center [188, 46] width 10 height 10
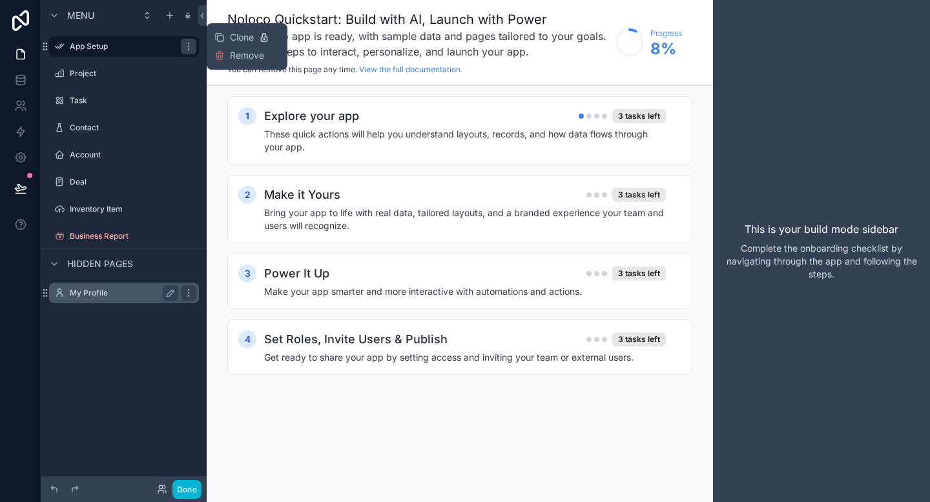
click at [113, 294] on label "My Profile" at bounding box center [121, 293] width 103 height 10
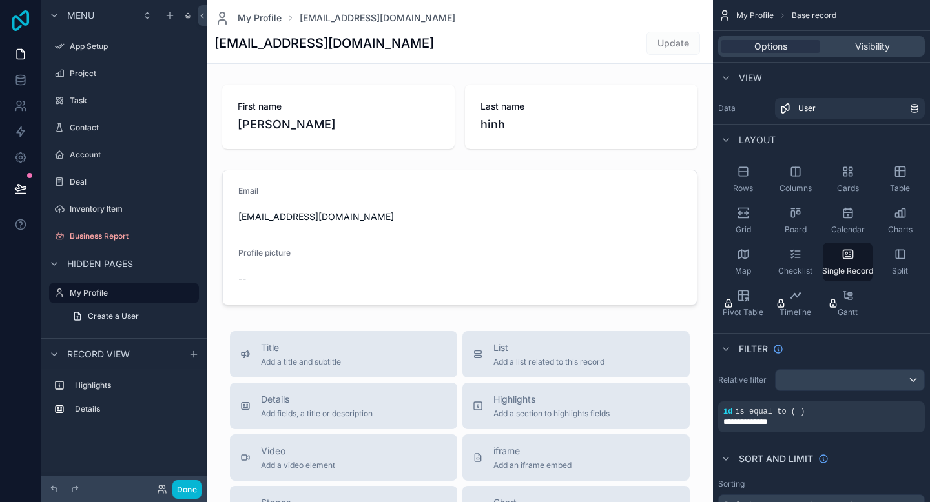
click at [21, 24] on icon at bounding box center [21, 20] width 26 height 21
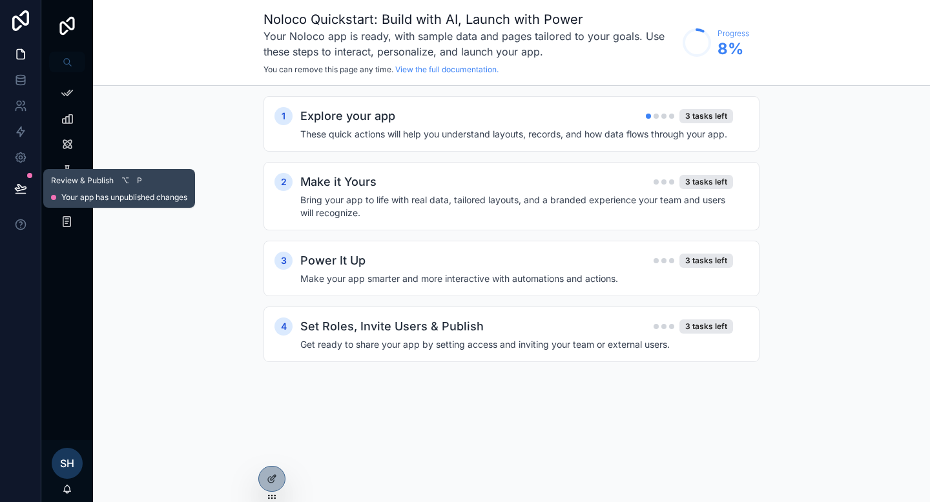
click at [21, 183] on icon at bounding box center [20, 188] width 13 height 13
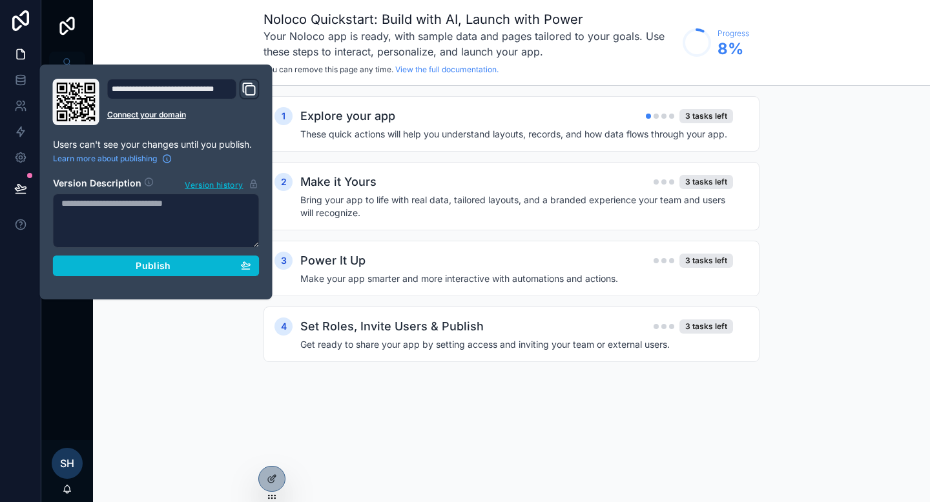
click at [214, 91] on div "**********" at bounding box center [172, 89] width 130 height 21
click at [250, 90] on icon "Domain and Custom Link" at bounding box center [248, 88] width 15 height 15
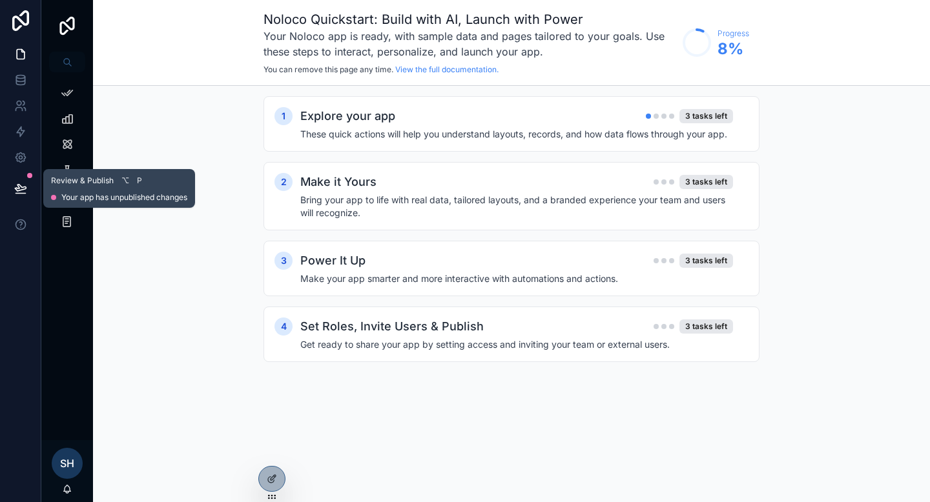
click at [14, 185] on icon at bounding box center [20, 188] width 13 height 13
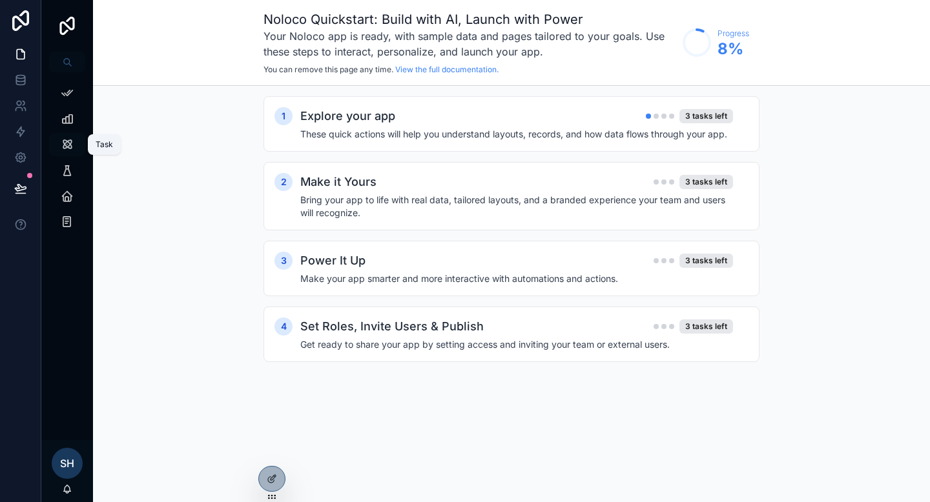
click at [66, 148] on icon "scrollable content" at bounding box center [67, 144] width 13 height 13
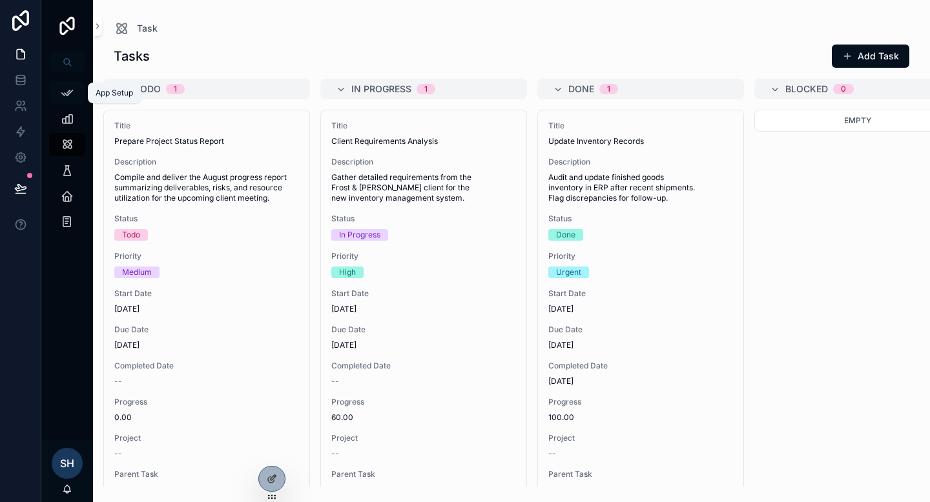
click at [68, 88] on icon "scrollable content" at bounding box center [67, 93] width 13 height 13
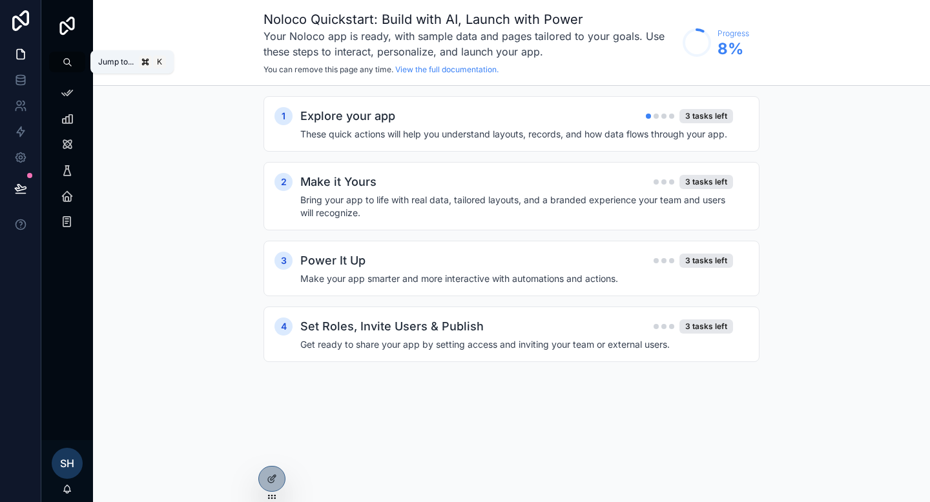
click at [67, 64] on icon "scrollable content" at bounding box center [66, 61] width 6 height 6
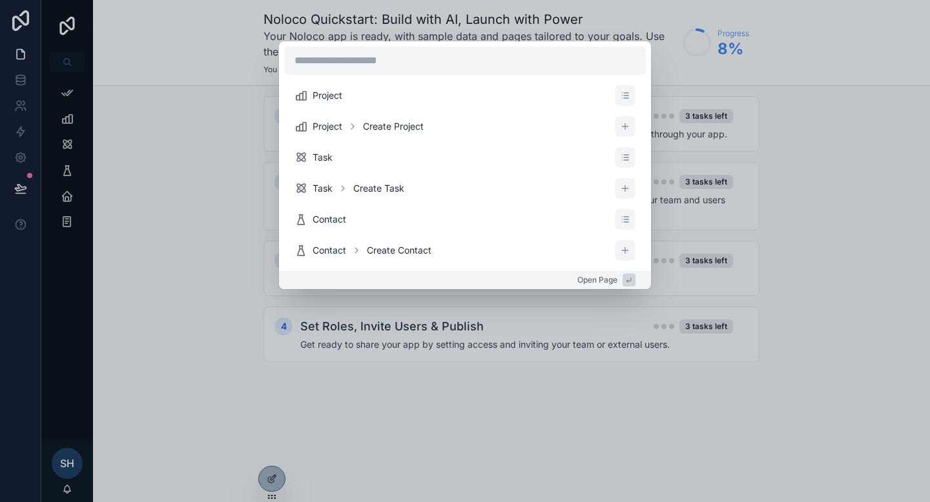
click at [66, 46] on div "Project Project Create Project Task Task Create Task Contact Contact Create Con…" at bounding box center [465, 251] width 930 height 502
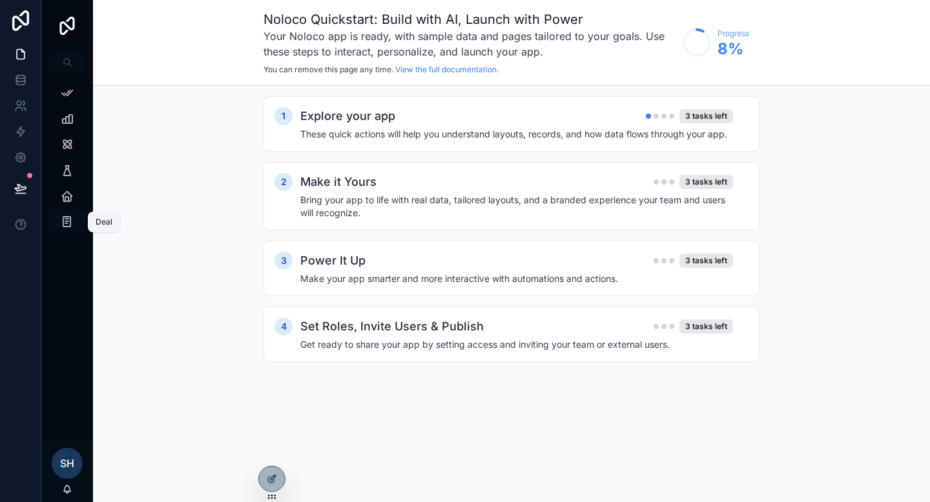
click at [67, 224] on icon "scrollable content" at bounding box center [67, 222] width 12 height 13
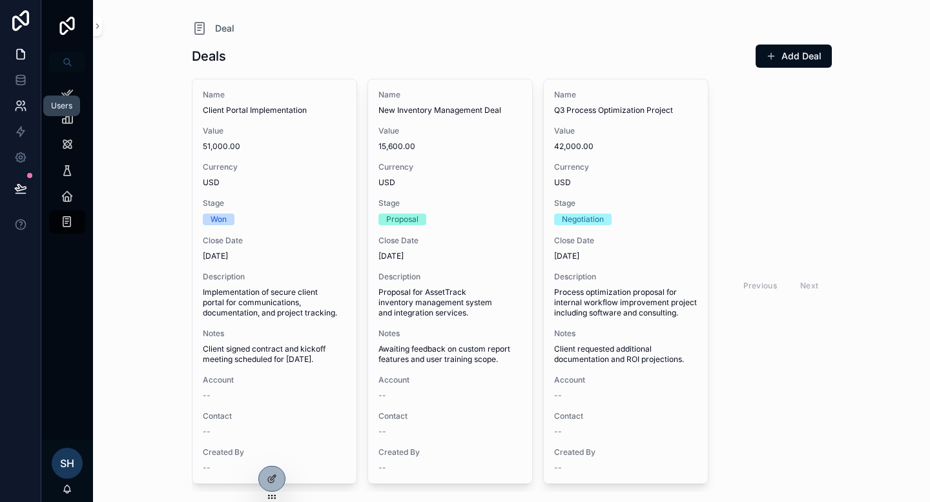
click at [18, 108] on icon at bounding box center [20, 105] width 13 height 13
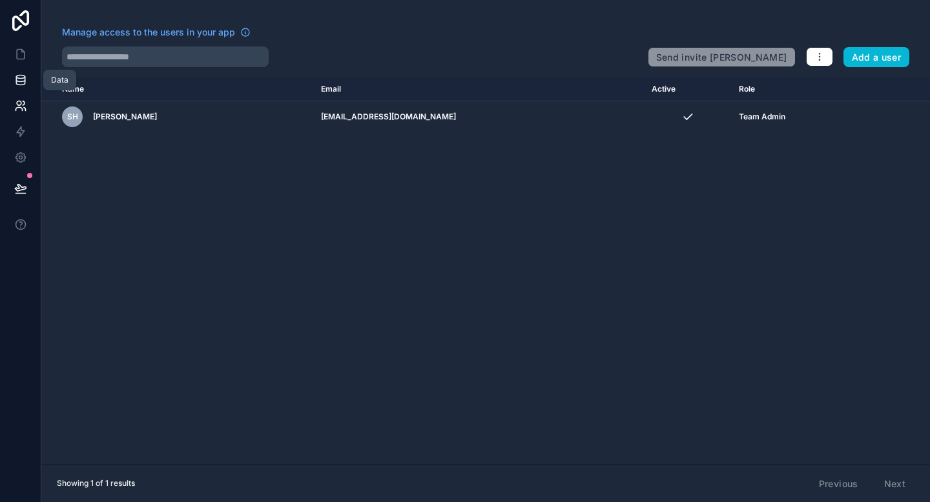
click at [25, 79] on icon at bounding box center [20, 79] width 8 height 5
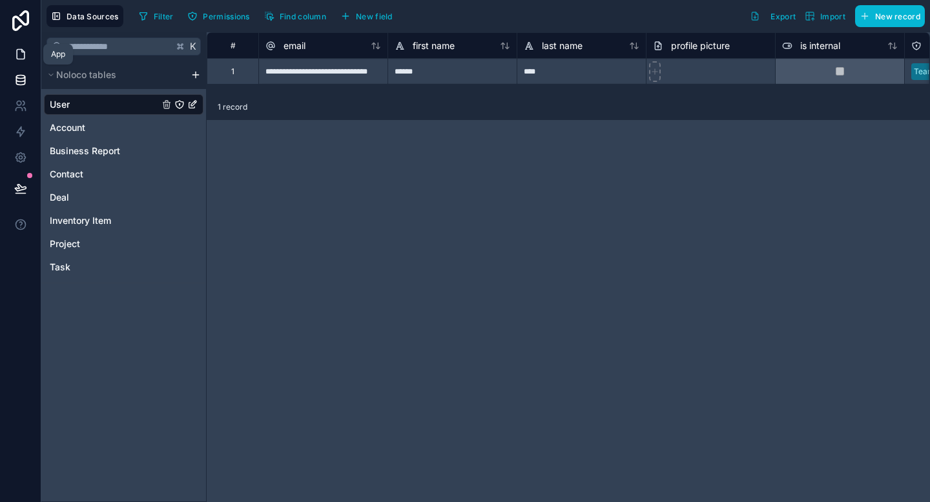
click at [10, 57] on link at bounding box center [20, 54] width 41 height 26
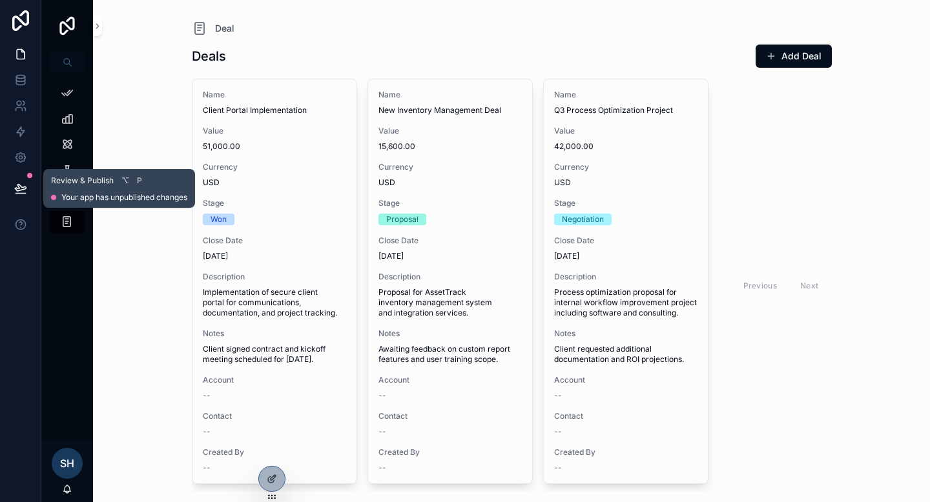
click at [23, 190] on icon at bounding box center [20, 188] width 13 height 13
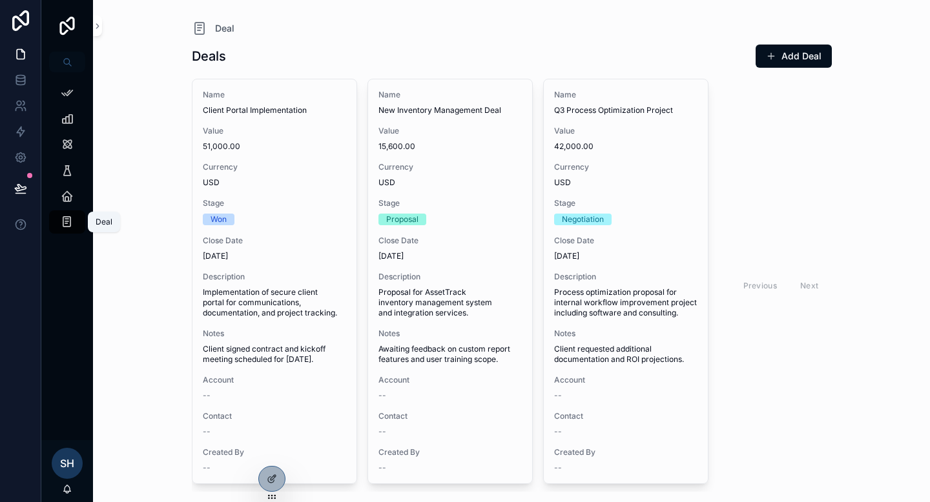
click at [69, 222] on icon "scrollable content" at bounding box center [67, 222] width 12 height 13
click at [63, 197] on icon "scrollable content" at bounding box center [67, 196] width 13 height 13
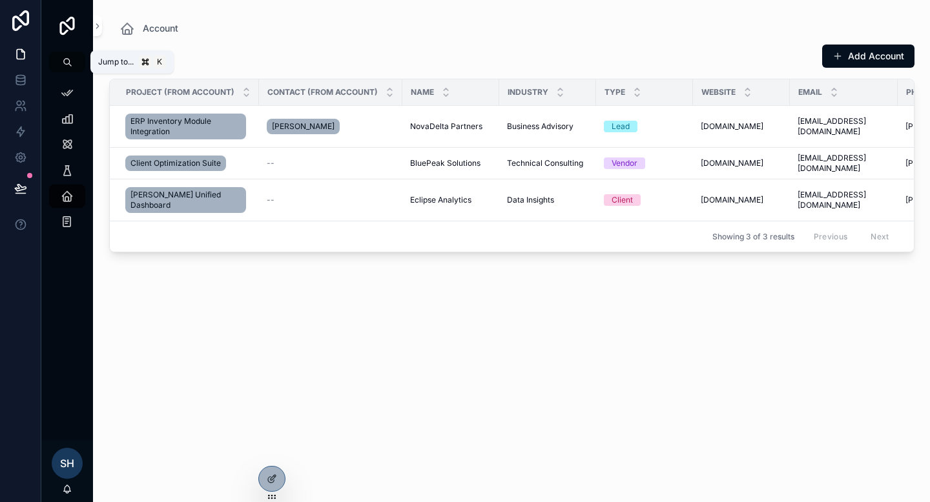
click at [74, 63] on button "scrollable content" at bounding box center [67, 62] width 36 height 21
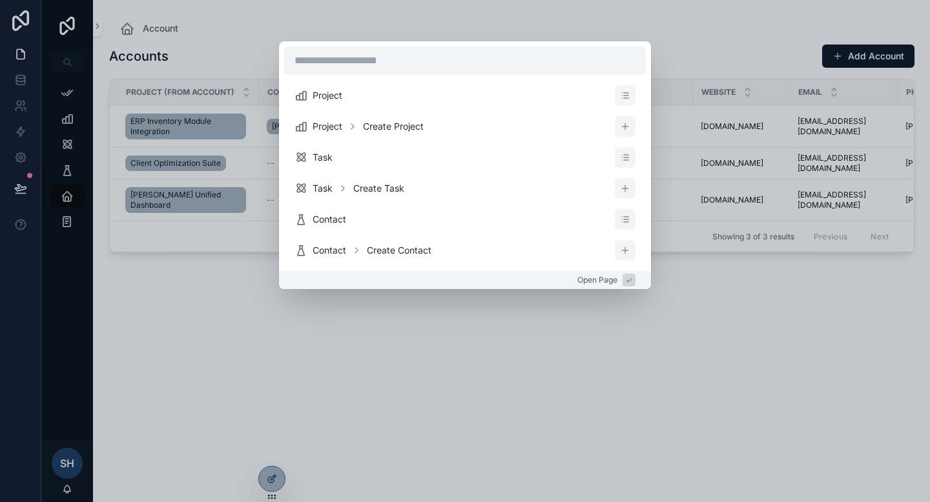
click at [118, 68] on div "Project Project Create Project Task Task Create Task Contact Contact Create Con…" at bounding box center [465, 251] width 930 height 502
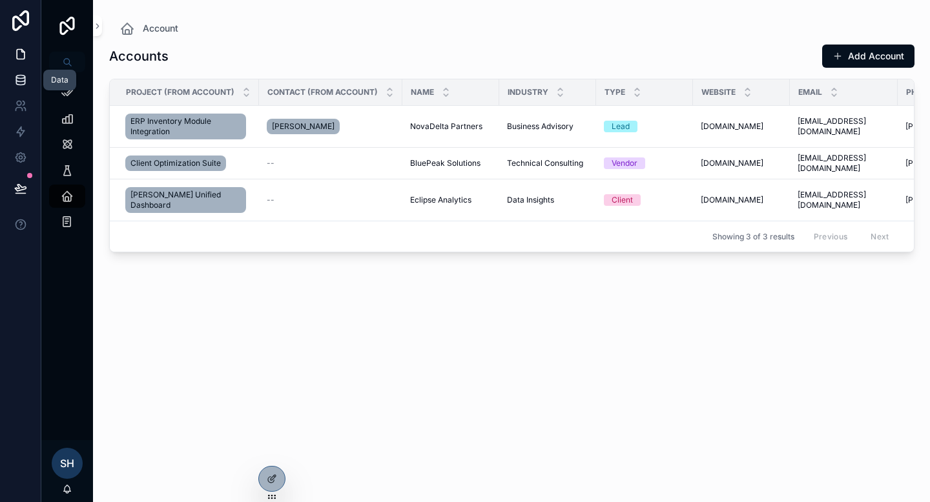
click at [17, 79] on icon at bounding box center [20, 80] width 13 height 13
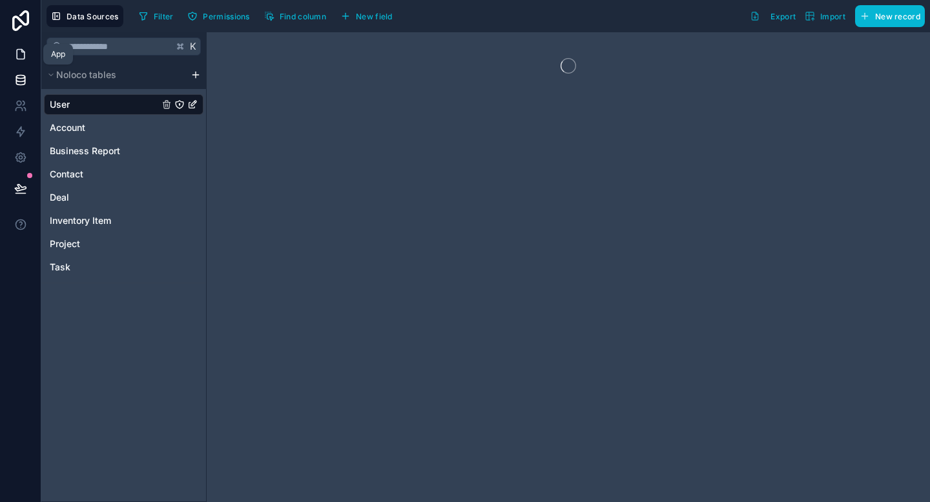
click at [18, 53] on icon at bounding box center [20, 54] width 13 height 13
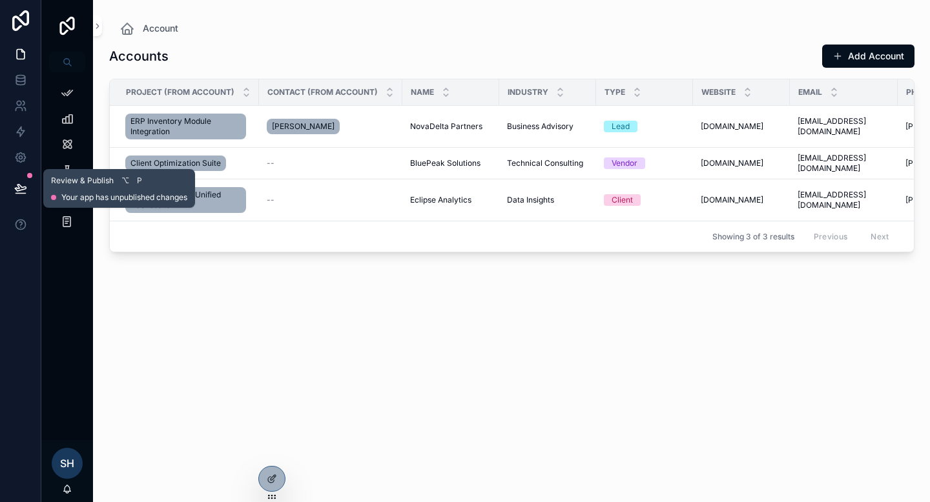
click at [16, 187] on icon at bounding box center [20, 188] width 11 height 6
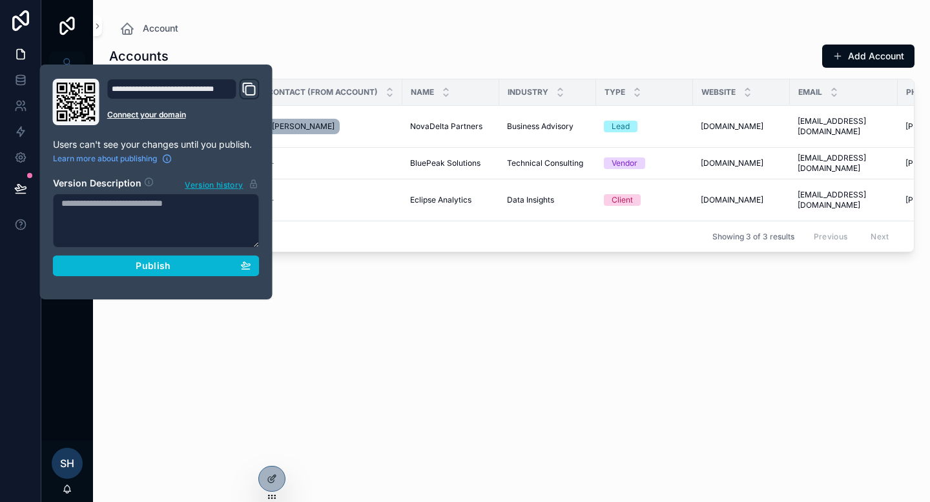
click at [186, 332] on div "Accounts Add Account Project (from Account) Contact (from Account) Name Industr…" at bounding box center [511, 261] width 805 height 451
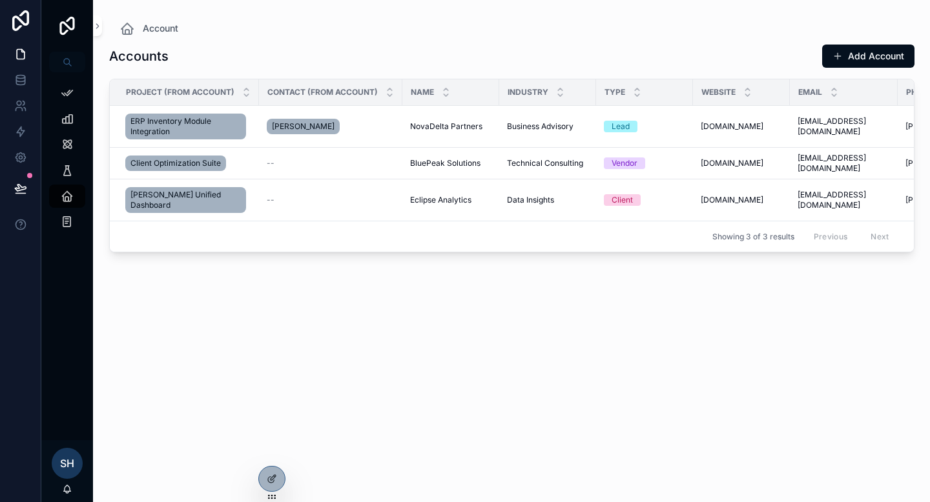
click at [68, 466] on span "sh" at bounding box center [67, 463] width 14 height 15
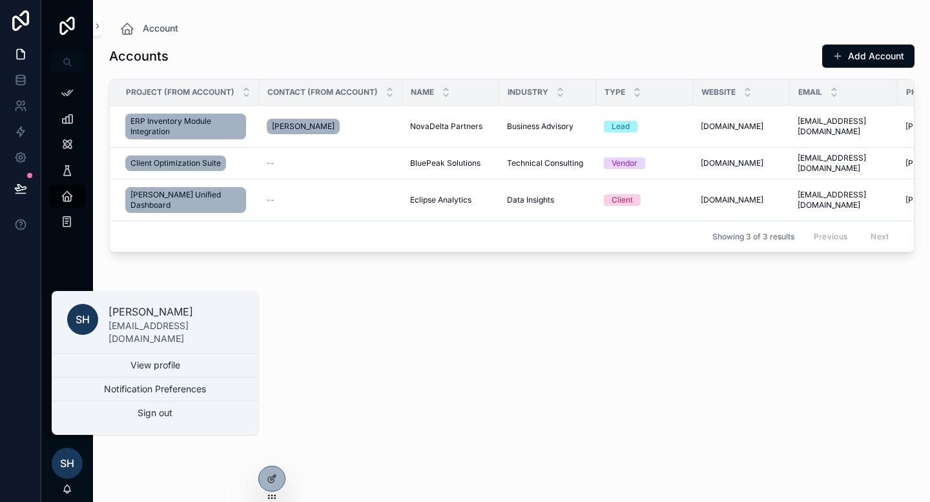
click at [123, 471] on div "Accounts Add Account Project (from Account) Contact (from Account) Name Industr…" at bounding box center [511, 261] width 805 height 451
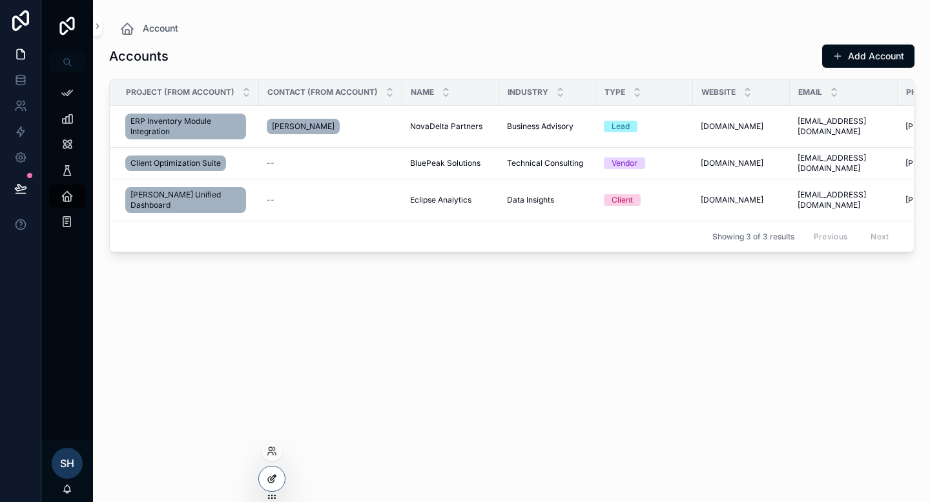
click at [273, 481] on icon at bounding box center [271, 480] width 6 height 6
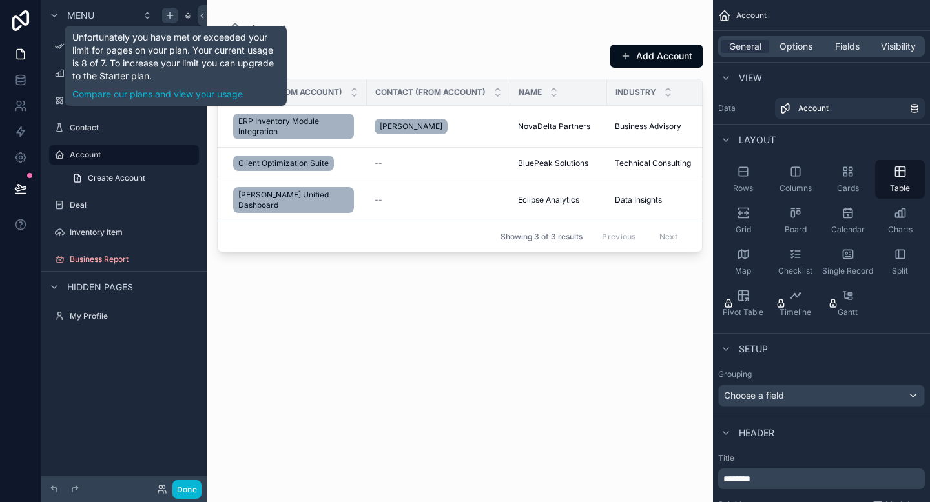
click at [165, 17] on icon "scrollable content" at bounding box center [170, 15] width 10 height 10
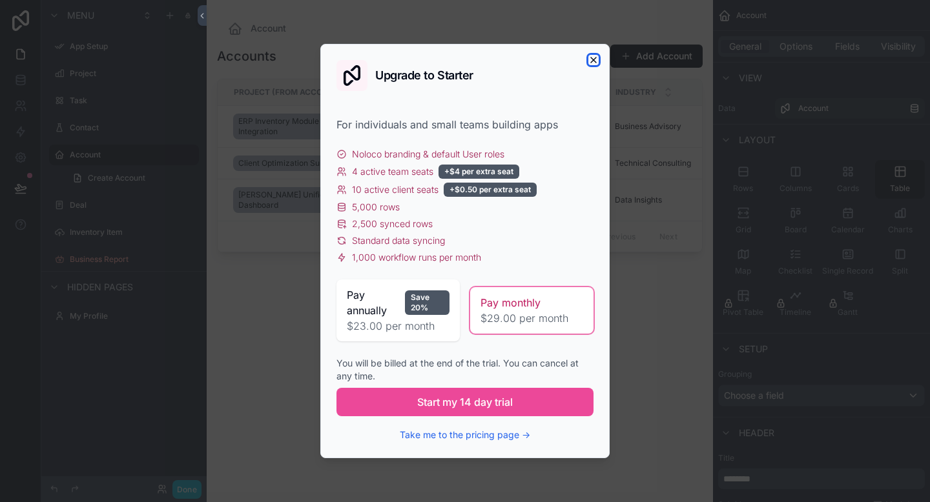
click at [592, 61] on icon "button" at bounding box center [593, 59] width 5 height 5
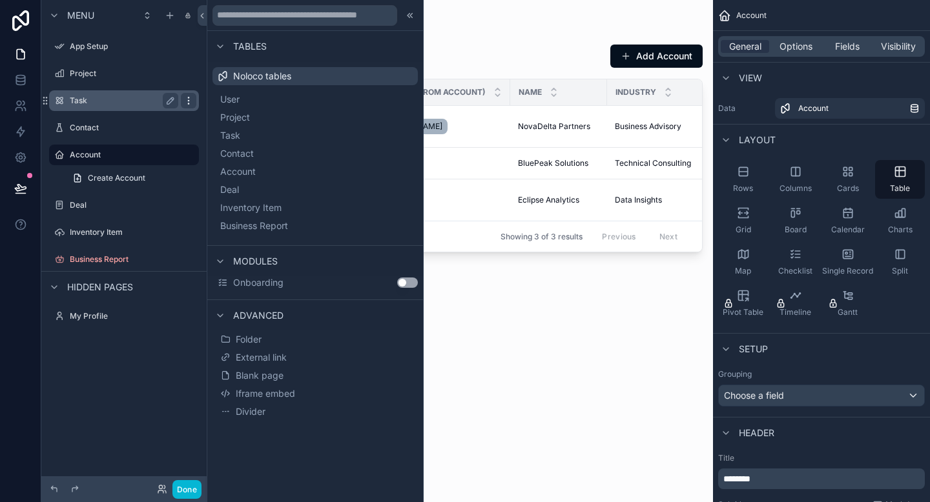
click at [183, 94] on div "scrollable content" at bounding box center [188, 100] width 15 height 15
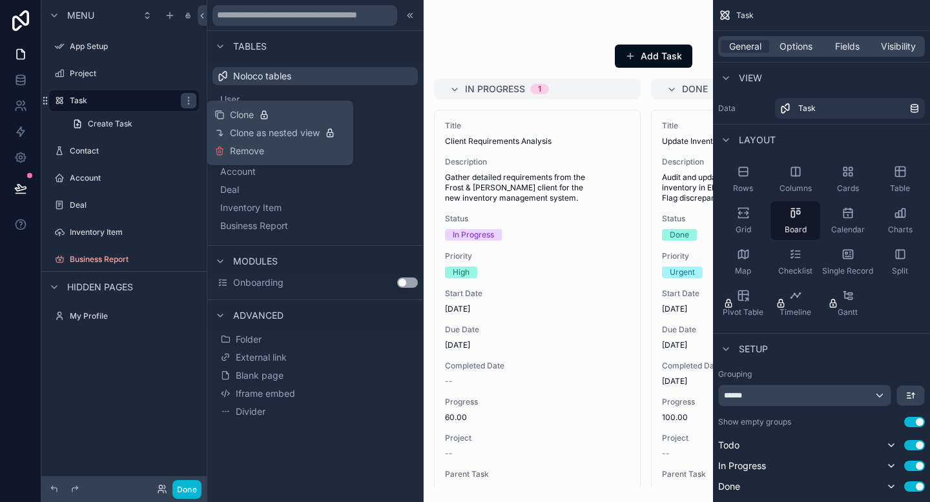
click at [152, 353] on div "Menu App Setup Project Task Create Task Contact Account Deal Inventory Item Bus…" at bounding box center [123, 243] width 165 height 487
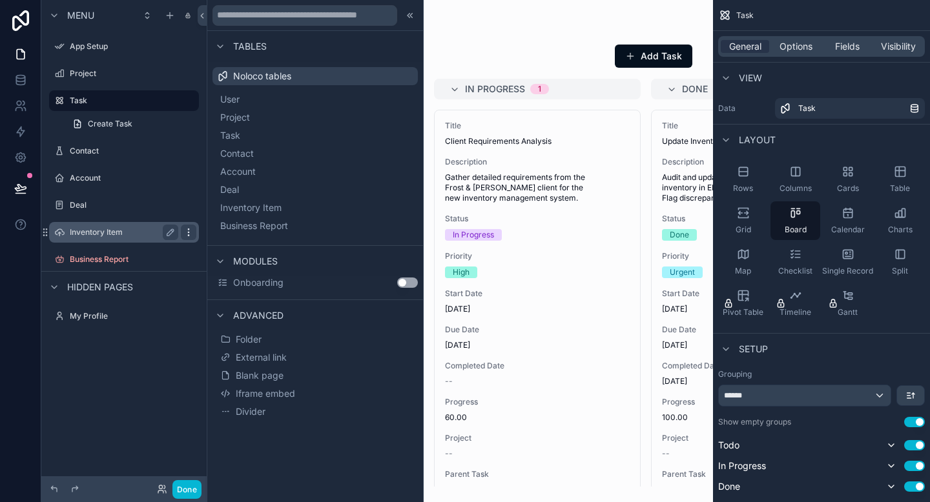
click at [187, 231] on icon "scrollable content" at bounding box center [188, 232] width 10 height 10
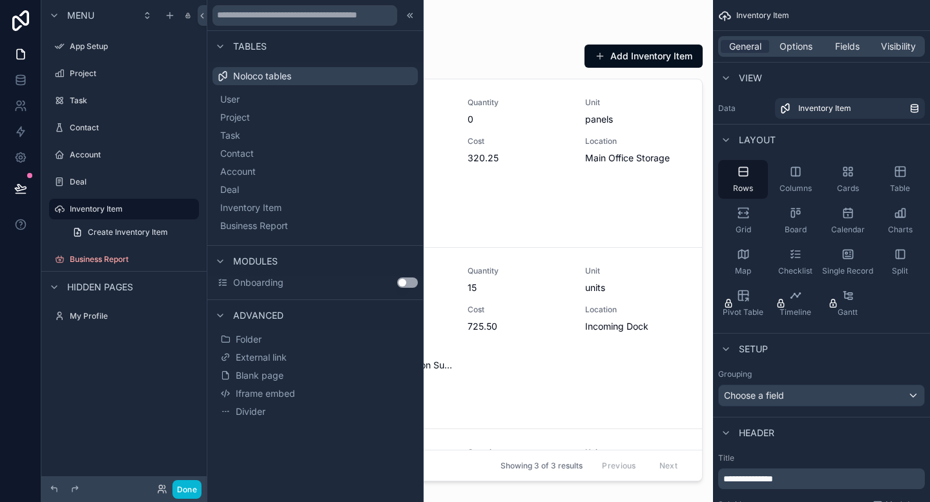
click at [125, 367] on div "Menu App Setup Project Task Contact Account Deal Inventory Item Create Inventor…" at bounding box center [123, 243] width 165 height 487
click at [137, 185] on label "Deal" at bounding box center [121, 182] width 103 height 10
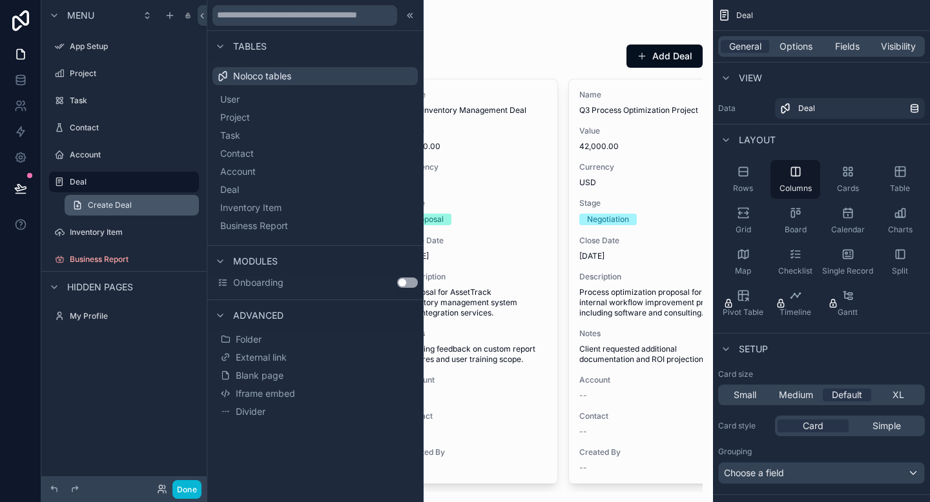
click at [129, 205] on span "Create Deal" at bounding box center [110, 205] width 44 height 10
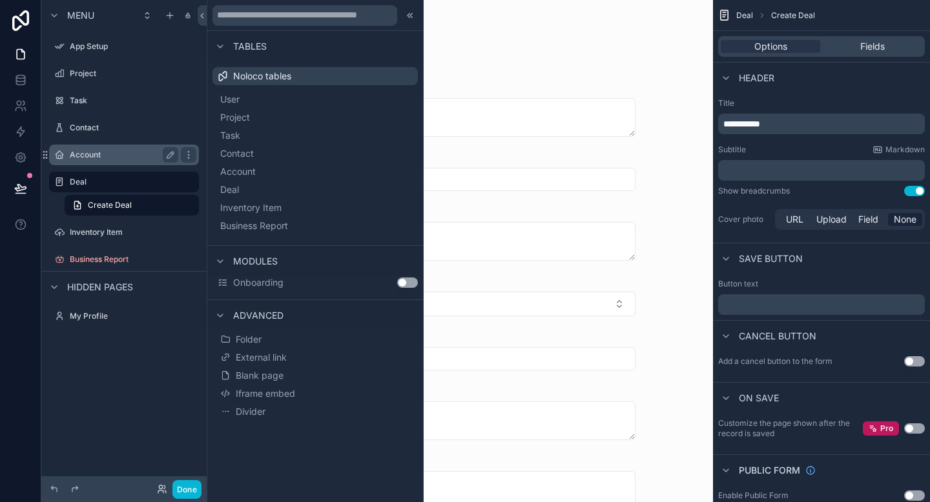
click at [152, 154] on label "Account" at bounding box center [121, 155] width 103 height 10
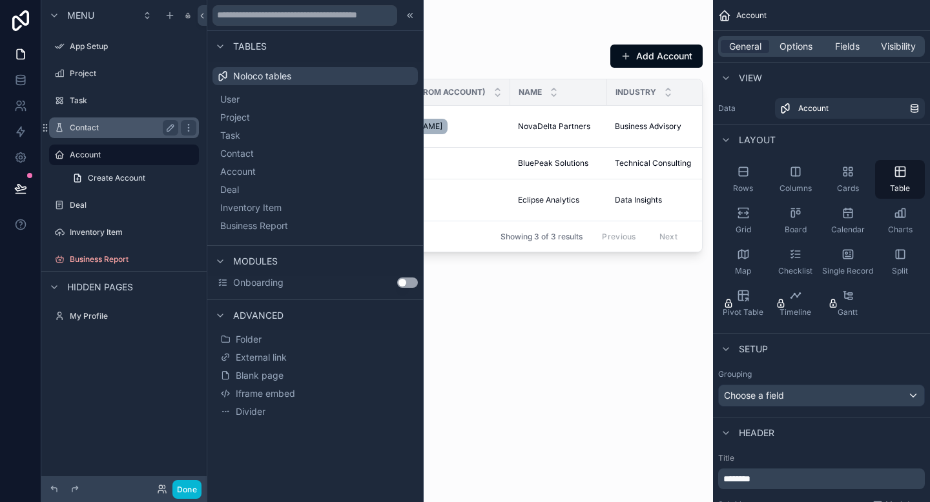
click at [138, 127] on label "Contact" at bounding box center [121, 128] width 103 height 10
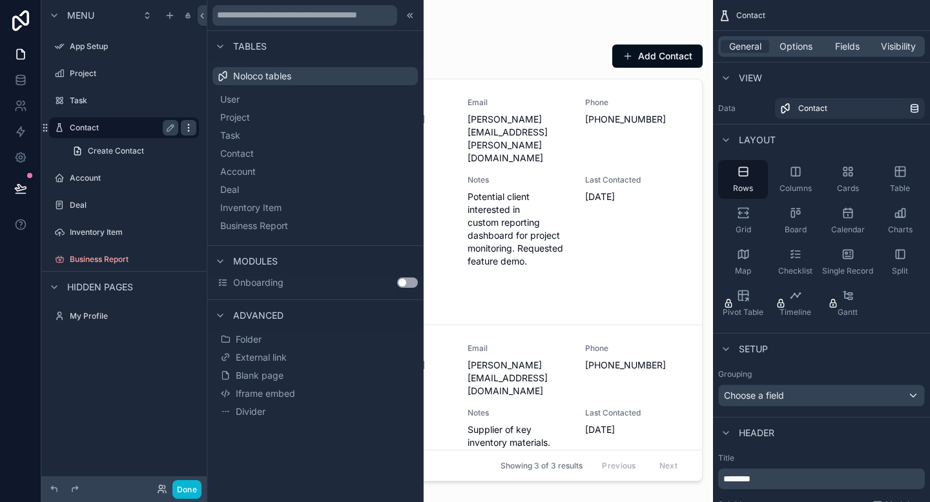
click at [192, 128] on icon "scrollable content" at bounding box center [188, 128] width 10 height 10
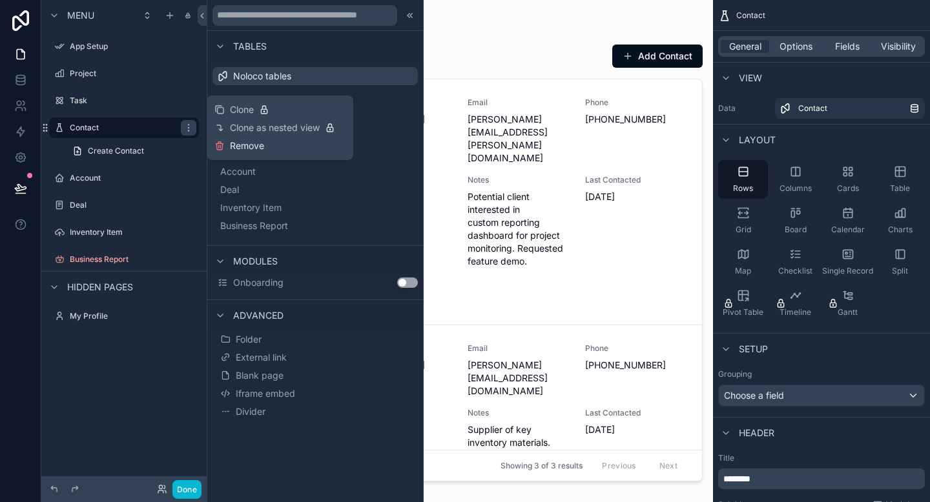
click at [254, 146] on span "Remove" at bounding box center [247, 145] width 34 height 13
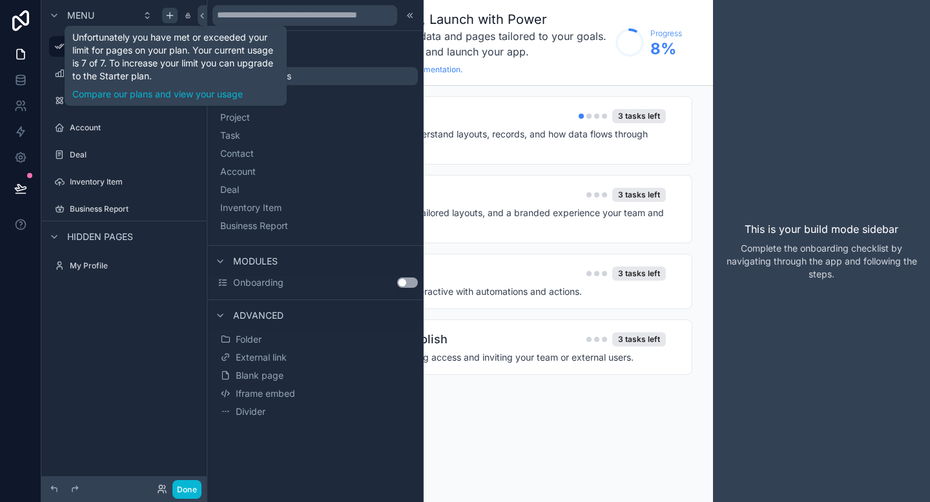
click at [170, 14] on icon "scrollable content" at bounding box center [170, 15] width 0 height 6
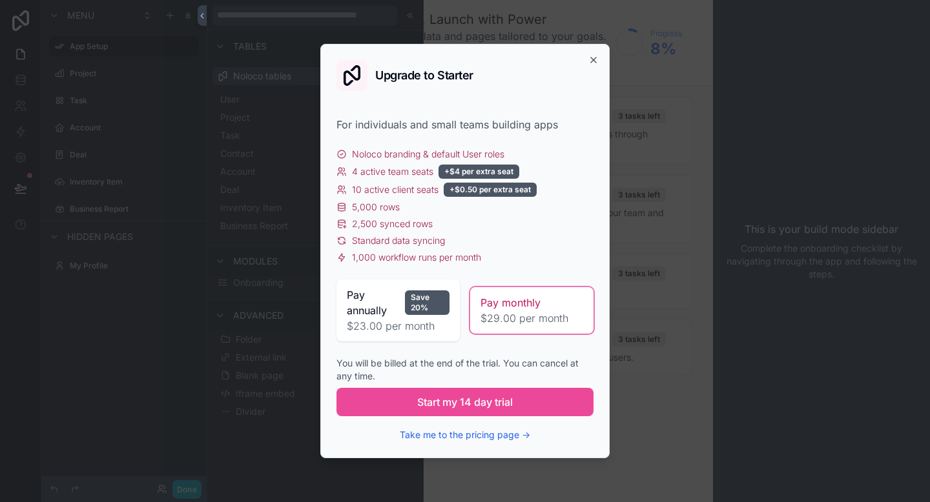
click at [587, 61] on div "Upgrade to Starter" at bounding box center [464, 75] width 257 height 31
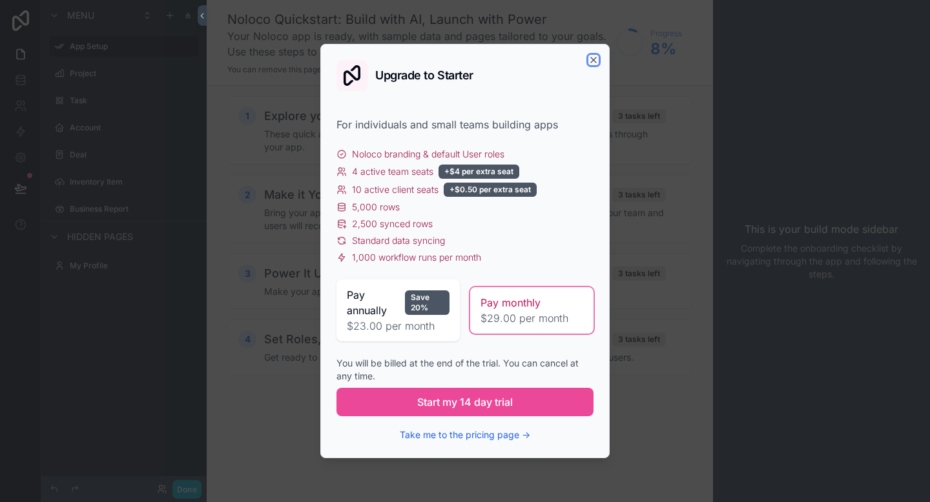
click at [591, 65] on icon "button" at bounding box center [593, 60] width 10 height 10
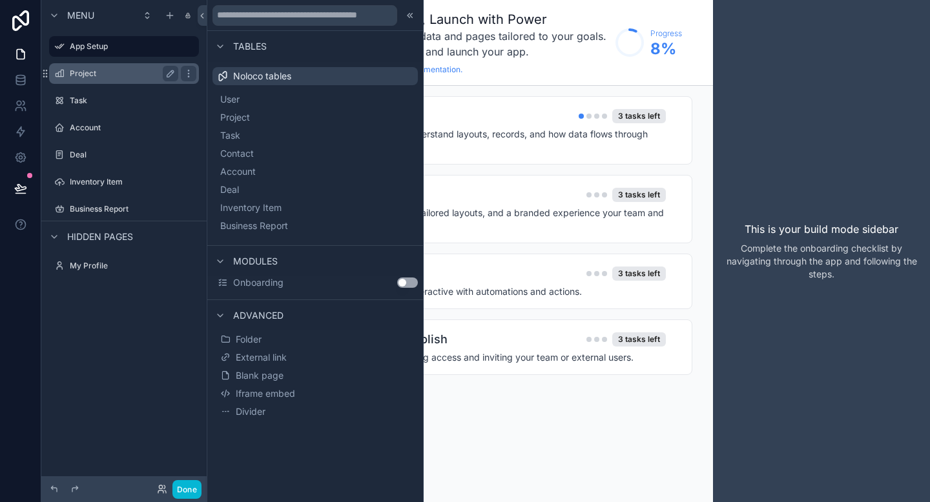
click at [83, 77] on label "Project" at bounding box center [121, 73] width 103 height 10
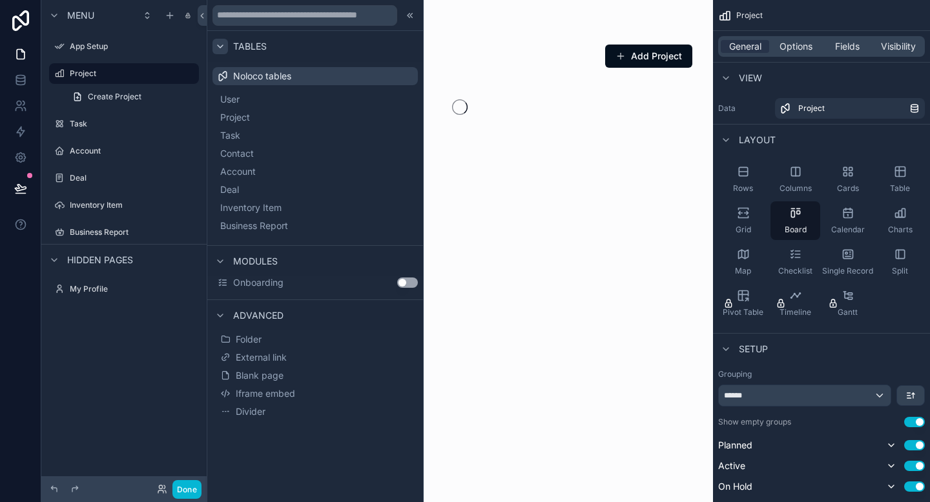
click at [215, 50] on icon at bounding box center [220, 46] width 10 height 10
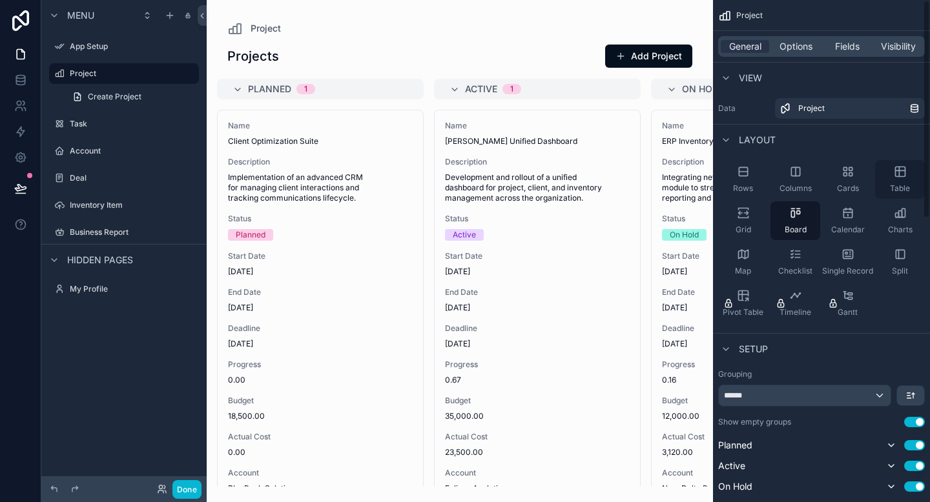
drag, startPoint x: 892, startPoint y: 181, endPoint x: 916, endPoint y: 196, distance: 27.9
click at [916, 197] on div "Table" at bounding box center [900, 179] width 50 height 39
click at [905, 181] on div "Table" at bounding box center [900, 179] width 50 height 39
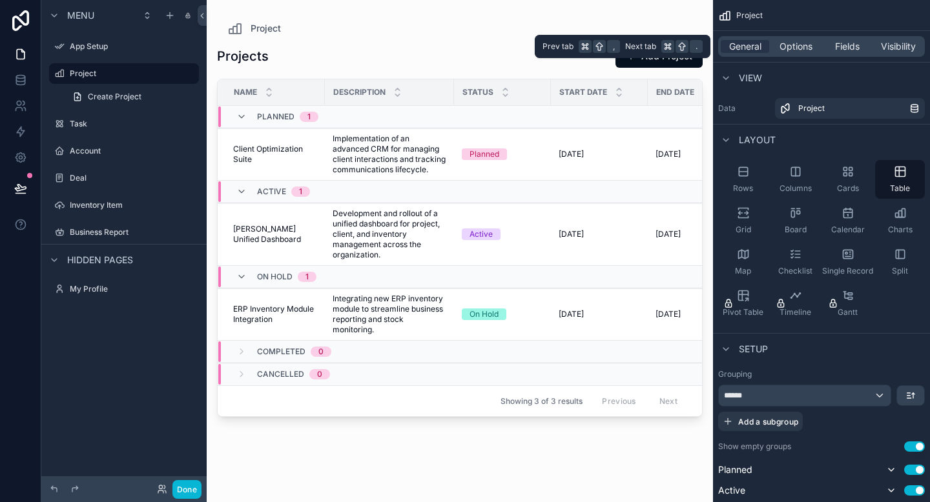
click at [798, 53] on div "General Options Fields Visibility" at bounding box center [821, 46] width 207 height 21
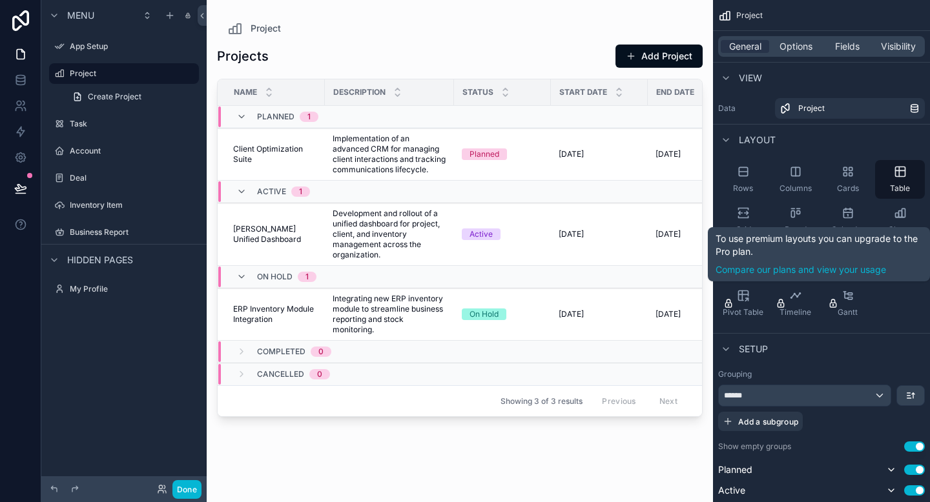
click at [874, 312] on div "Rows Columns Cards Table Grid Board Calendar Charts Map Checklist Single Record…" at bounding box center [821, 241] width 217 height 173
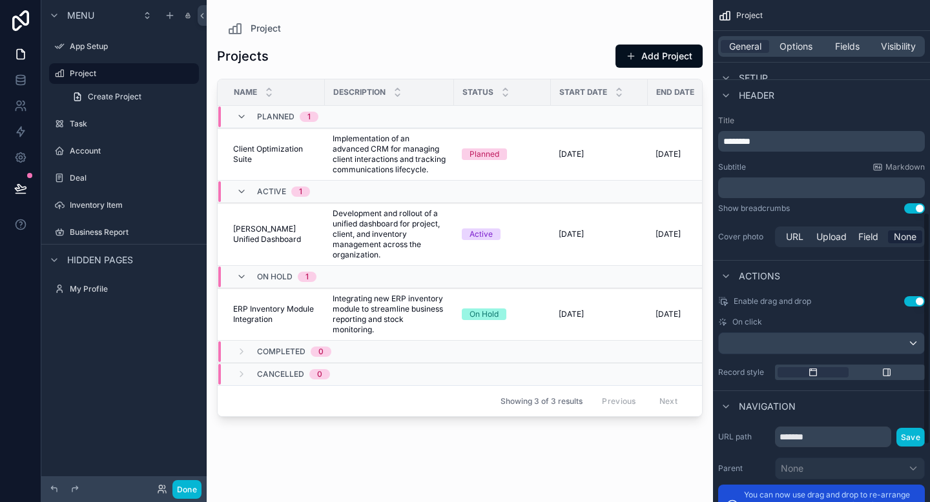
scroll to position [582, 0]
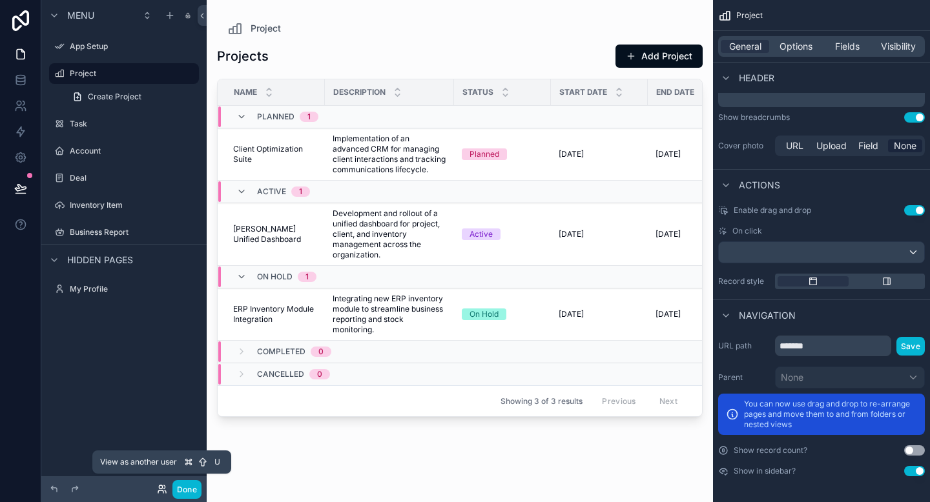
click at [163, 489] on icon at bounding box center [163, 487] width 1 height 3
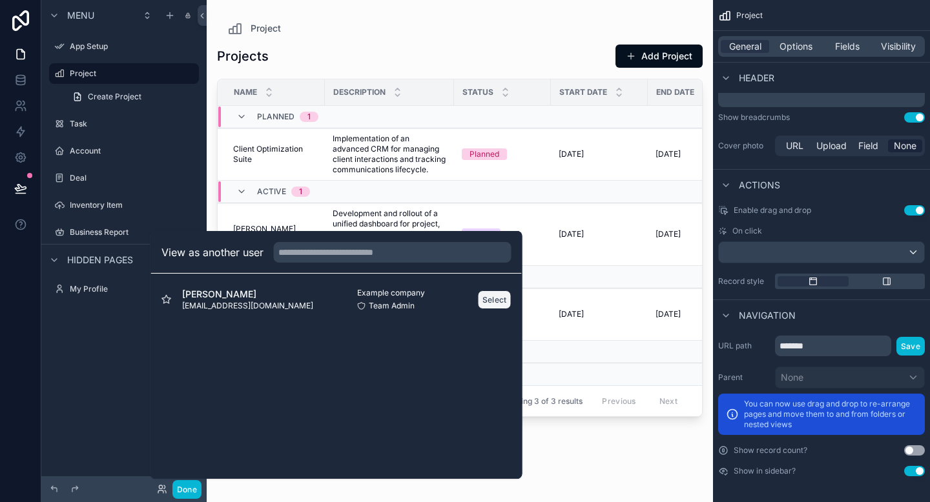
click at [498, 301] on button "Select" at bounding box center [495, 300] width 34 height 19
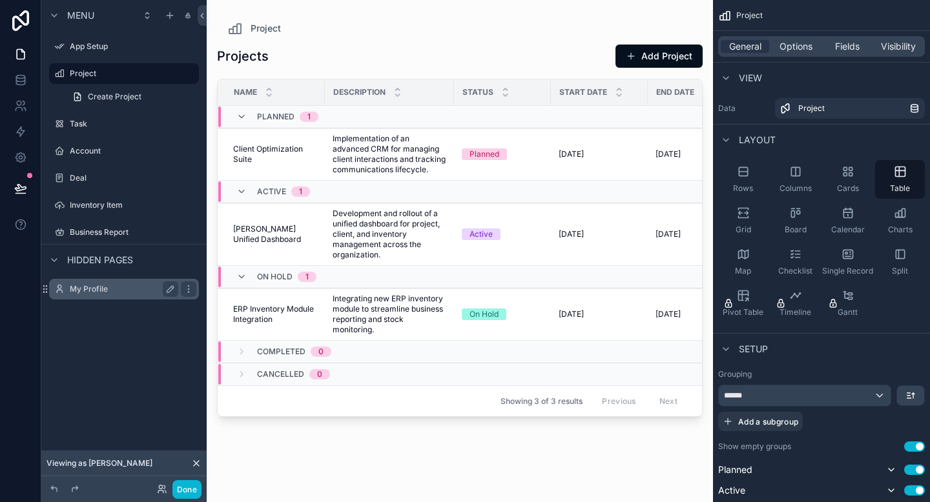
click at [110, 284] on label "My Profile" at bounding box center [121, 289] width 103 height 10
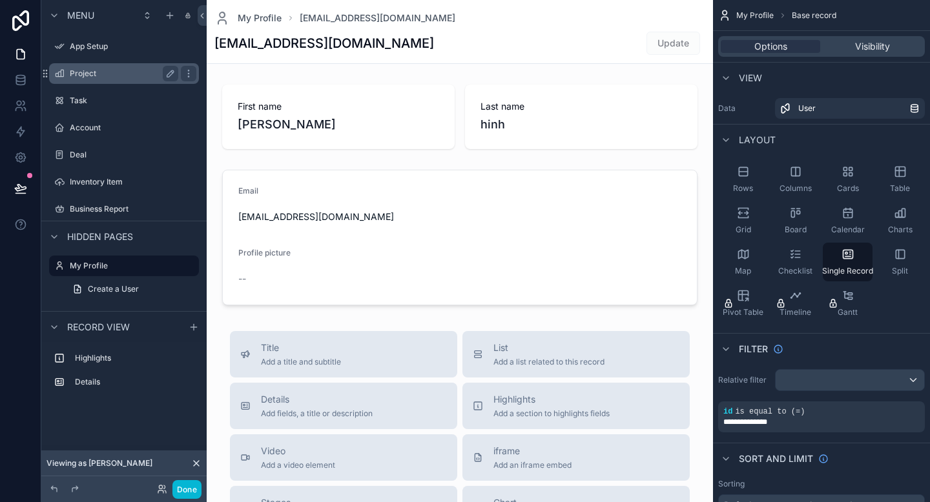
click at [104, 79] on div "Project" at bounding box center [124, 73] width 108 height 15
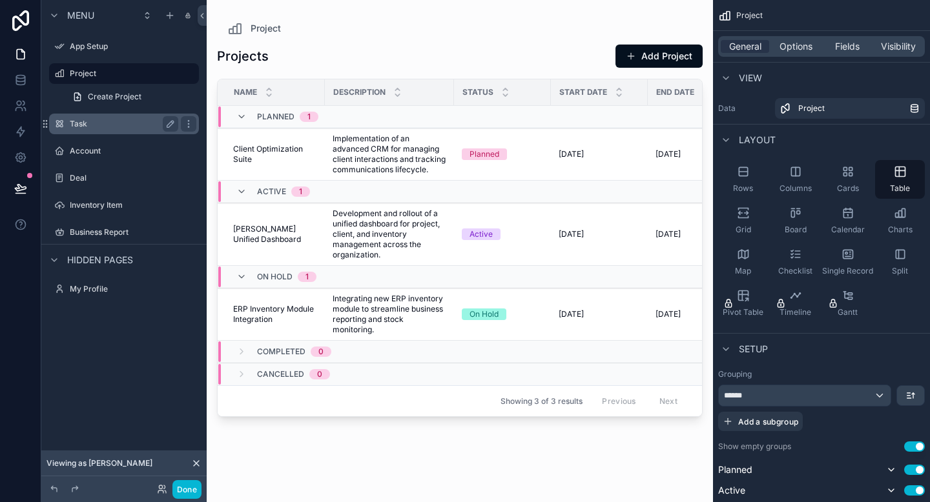
click at [81, 127] on label "Task" at bounding box center [121, 124] width 103 height 10
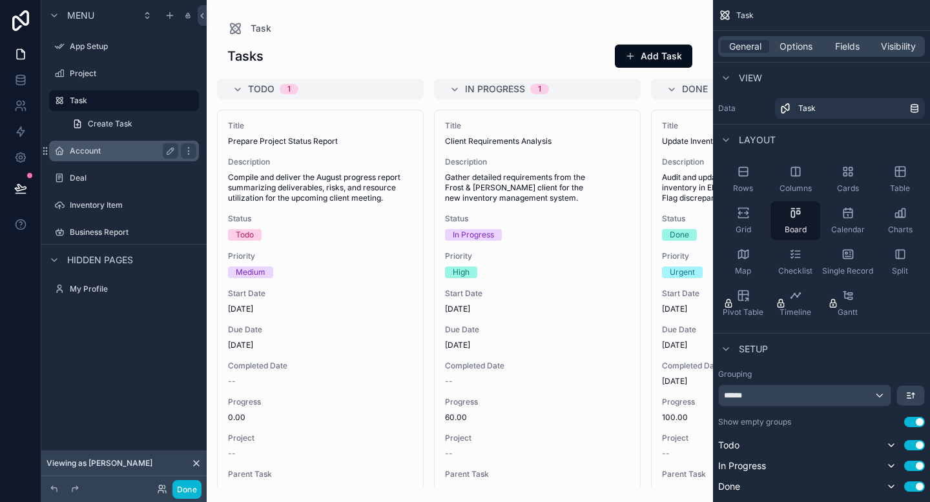
click at [88, 147] on label "Account" at bounding box center [121, 151] width 103 height 10
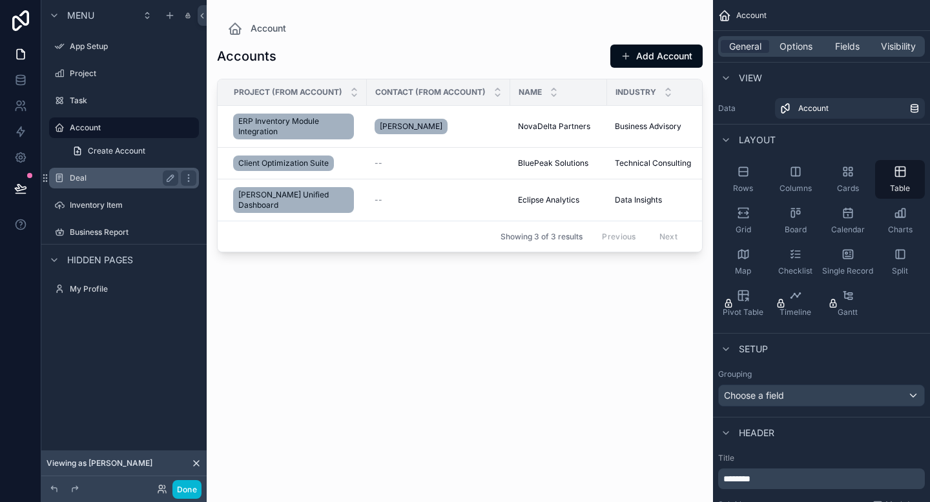
click at [68, 175] on div "Deal" at bounding box center [124, 178] width 145 height 21
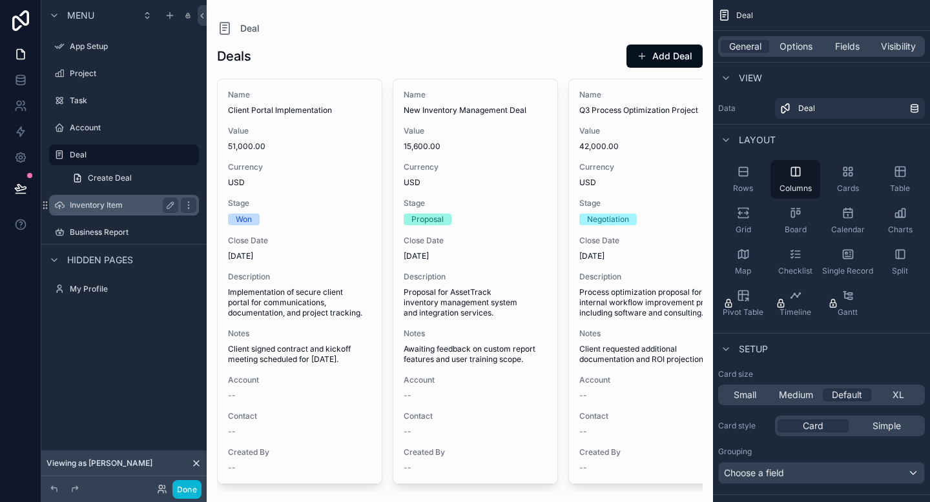
click at [68, 200] on div "Inventory Item" at bounding box center [124, 205] width 145 height 21
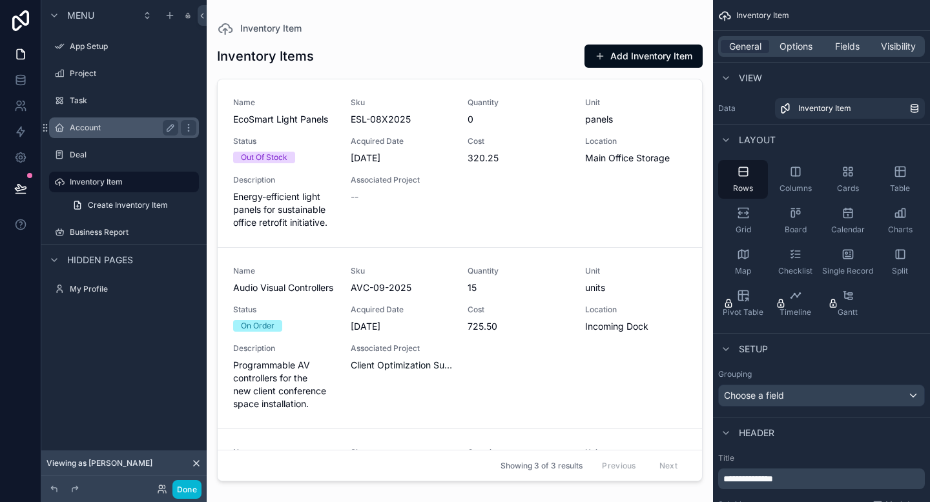
click at [114, 129] on label "Account" at bounding box center [121, 128] width 103 height 10
